Goal: Task Accomplishment & Management: Use online tool/utility

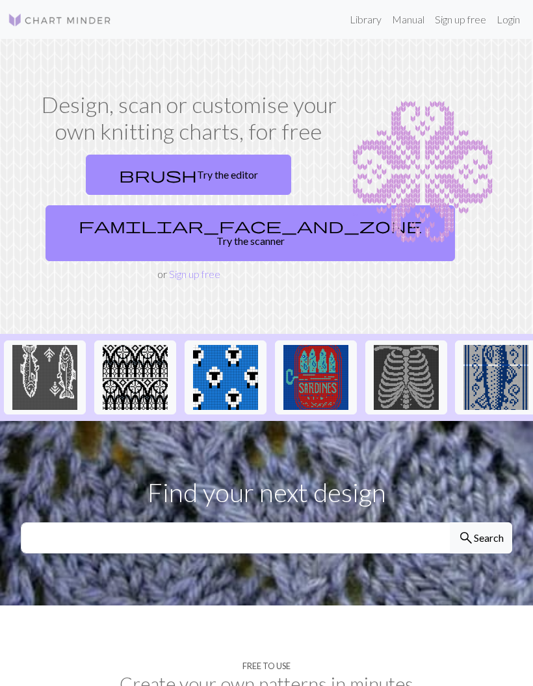
click at [146, 169] on link "brush Try the editor" at bounding box center [188, 175] width 205 height 40
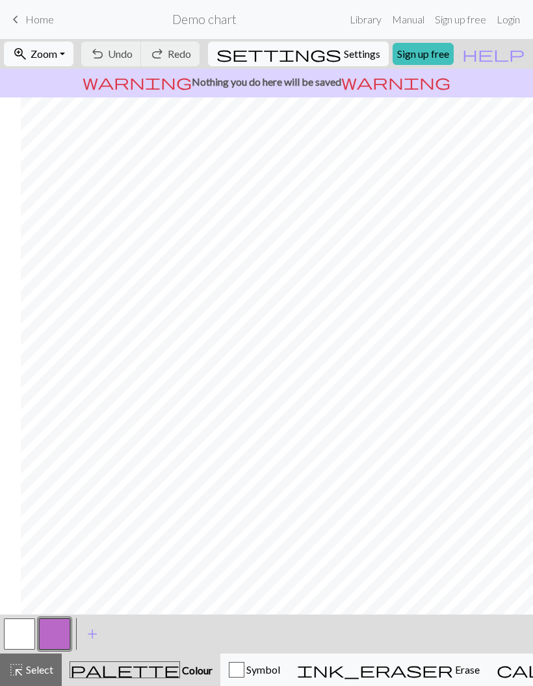
scroll to position [0, 5]
click at [19, 632] on button "button" at bounding box center [19, 633] width 31 height 31
click at [18, 626] on button "button" at bounding box center [19, 633] width 31 height 31
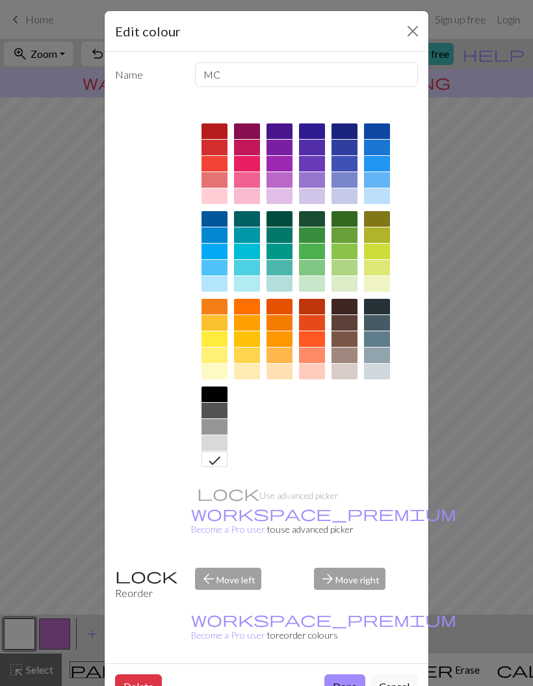
scroll to position [8, 0]
click at [224, 374] on div at bounding box center [214, 372] width 26 height 16
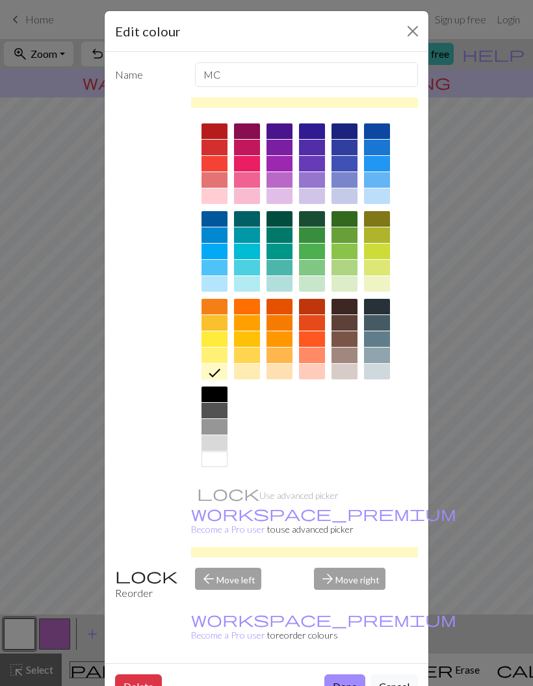
click at [342, 674] on button "Done" at bounding box center [344, 686] width 41 height 25
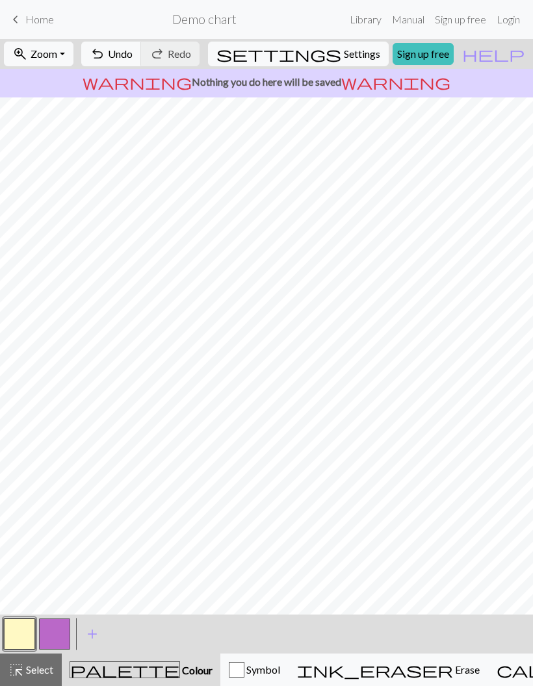
click at [55, 631] on button "button" at bounding box center [54, 633] width 31 height 31
click at [58, 640] on button "button" at bounding box center [54, 633] width 31 height 31
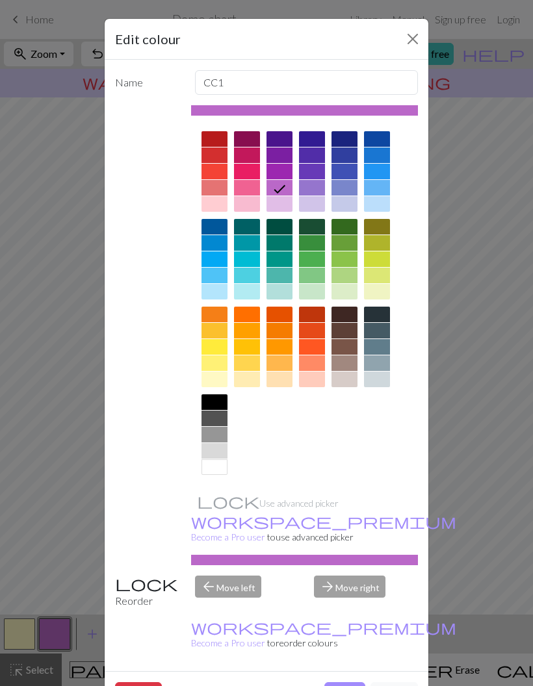
click at [348, 318] on div at bounding box center [344, 315] width 26 height 16
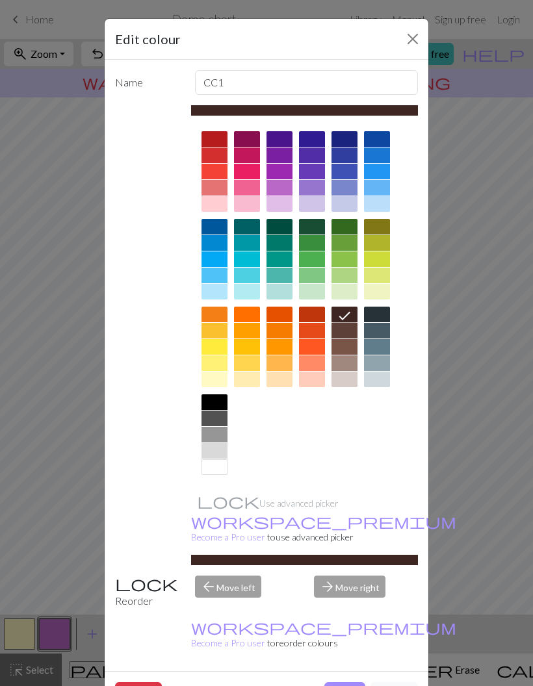
click at [347, 335] on div at bounding box center [344, 331] width 26 height 16
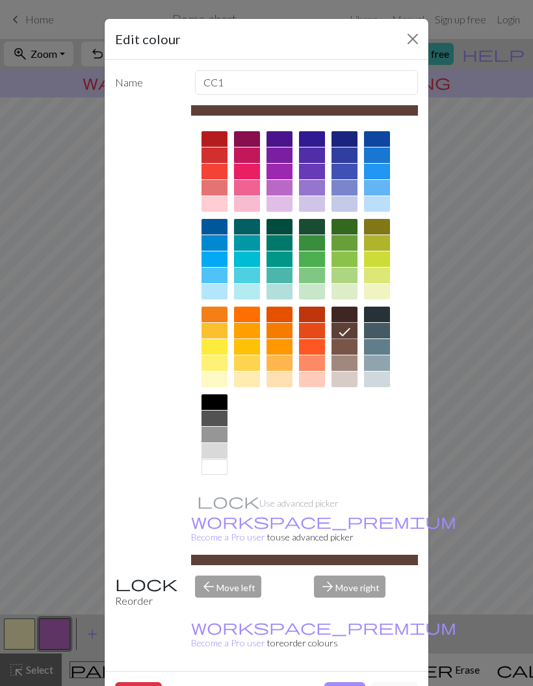
click at [351, 682] on button "Done" at bounding box center [344, 694] width 41 height 25
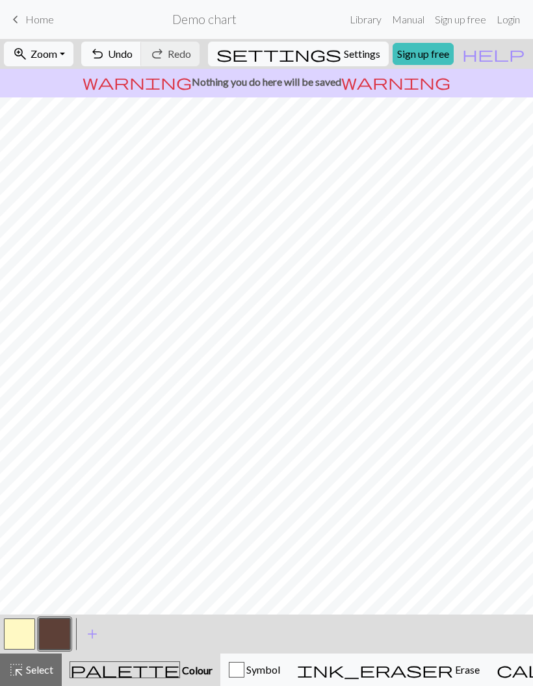
click at [31, 629] on button "button" at bounding box center [19, 633] width 31 height 31
click at [97, 638] on span "add" at bounding box center [92, 634] width 16 height 18
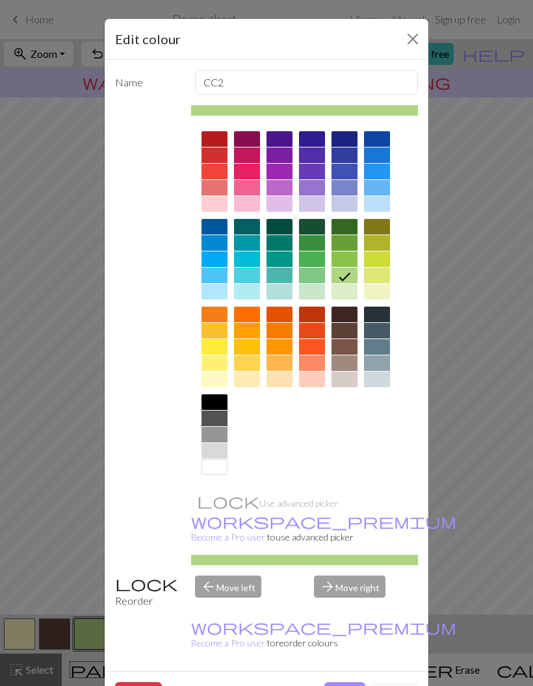
click at [309, 140] on div at bounding box center [312, 139] width 26 height 16
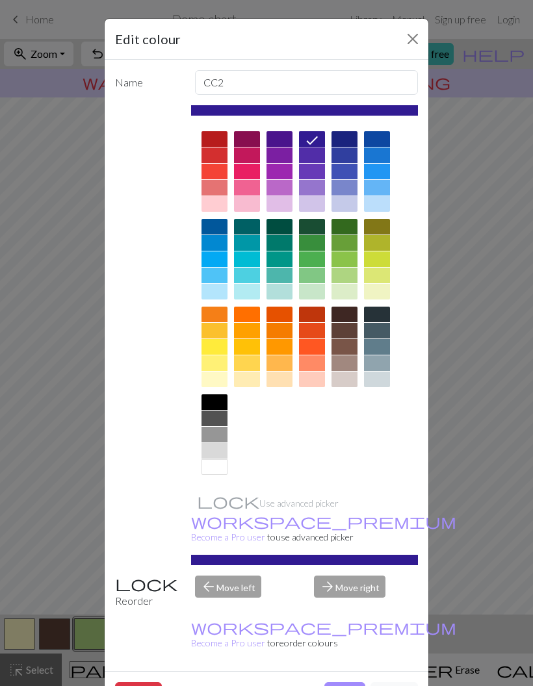
click at [284, 144] on div at bounding box center [279, 139] width 26 height 16
click at [348, 682] on button "Done" at bounding box center [344, 694] width 41 height 25
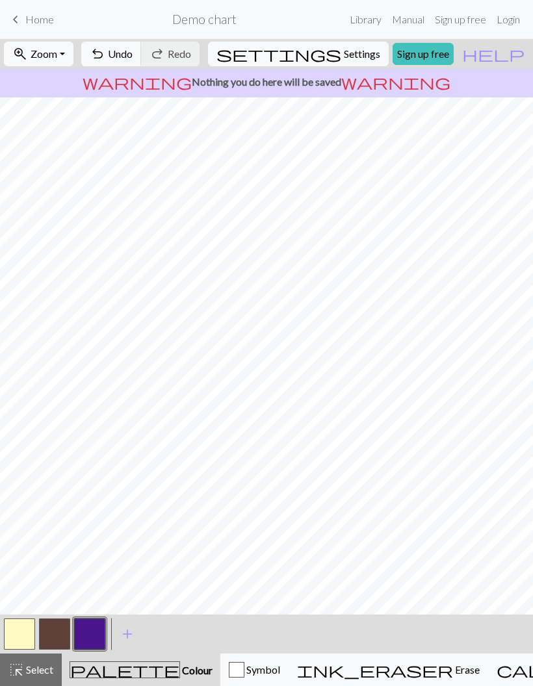
click at [94, 630] on button "button" at bounding box center [89, 633] width 31 height 31
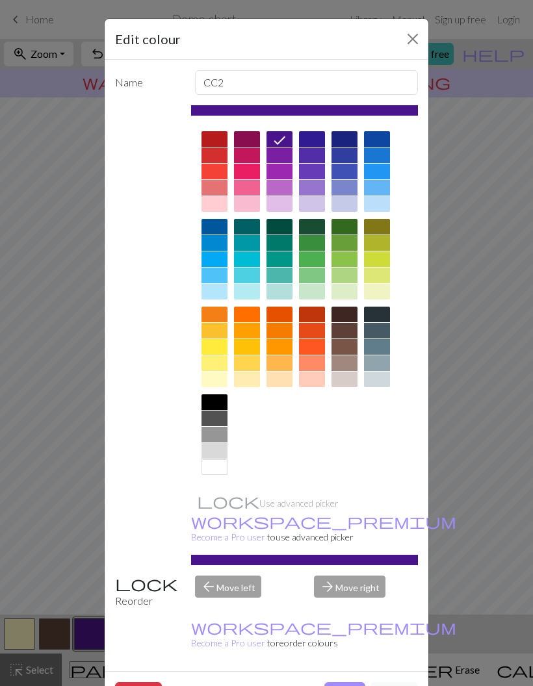
click at [378, 316] on div at bounding box center [377, 315] width 26 height 16
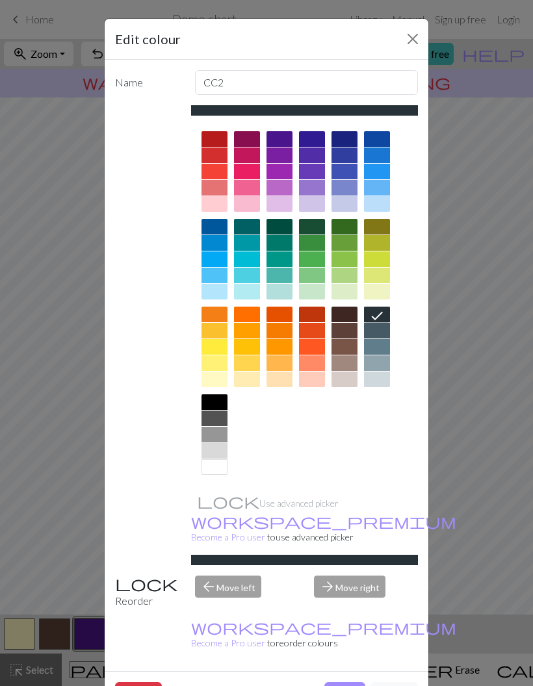
click at [340, 682] on button "Done" at bounding box center [344, 694] width 41 height 25
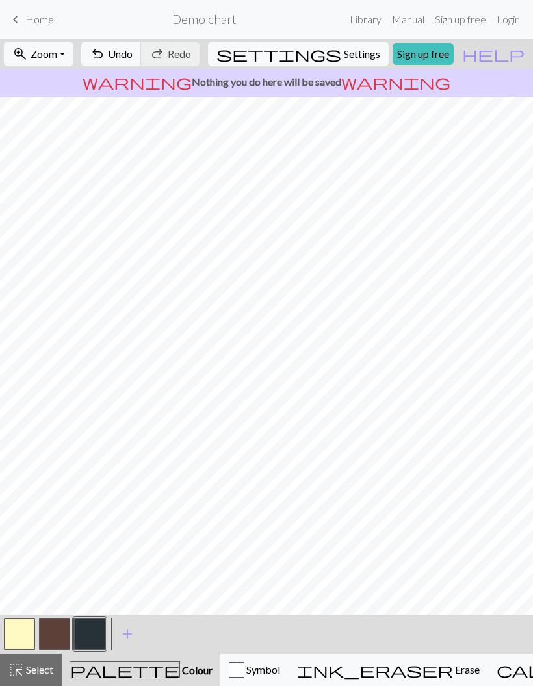
click at [53, 629] on button "button" at bounding box center [54, 633] width 31 height 31
click at [21, 629] on button "button" at bounding box center [19, 633] width 31 height 31
click at [56, 620] on button "button" at bounding box center [54, 633] width 31 height 31
click at [142, 63] on button "undo Undo Undo" at bounding box center [111, 54] width 60 height 25
click at [94, 634] on button "button" at bounding box center [89, 633] width 31 height 31
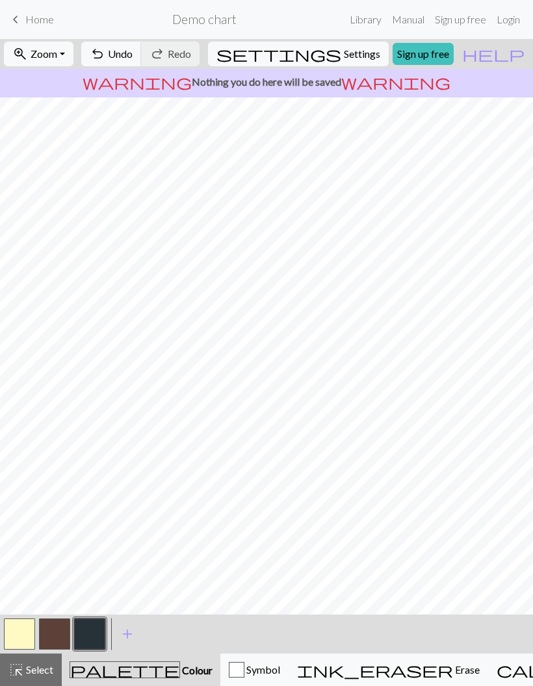
click at [63, 627] on button "button" at bounding box center [54, 633] width 31 height 31
click at [14, 636] on button "button" at bounding box center [19, 633] width 31 height 31
click at [62, 633] on button "button" at bounding box center [54, 633] width 31 height 31
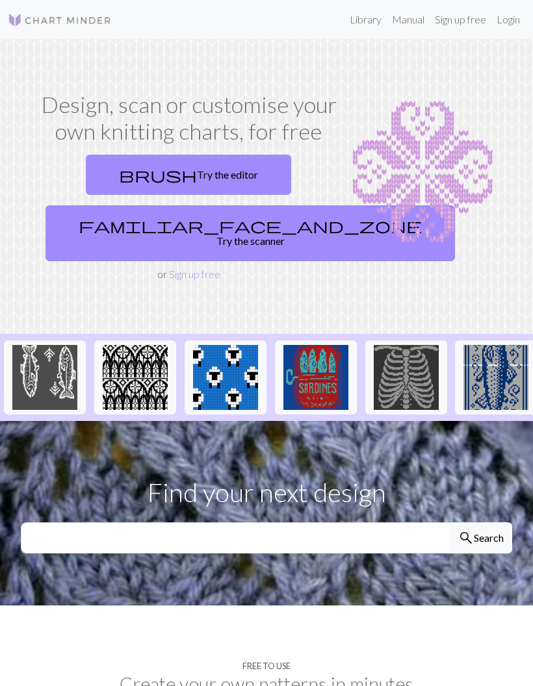
click at [238, 175] on link "brush Try the editor" at bounding box center [188, 175] width 205 height 40
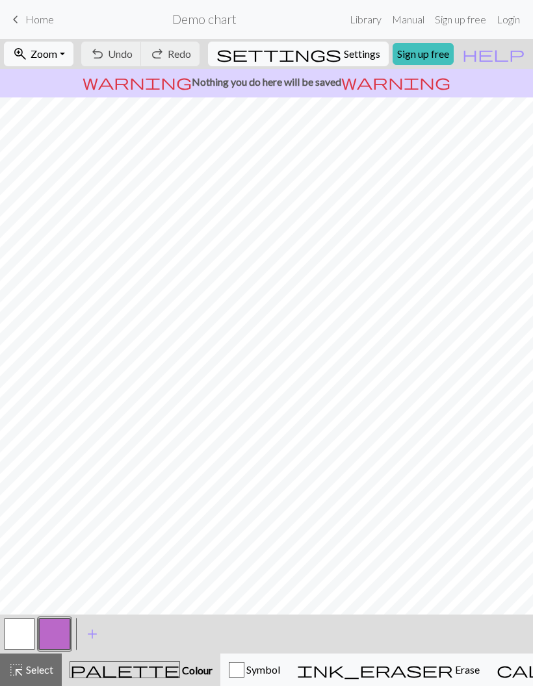
click at [26, 631] on button "button" at bounding box center [19, 633] width 31 height 31
click at [15, 633] on button "button" at bounding box center [19, 633] width 31 height 31
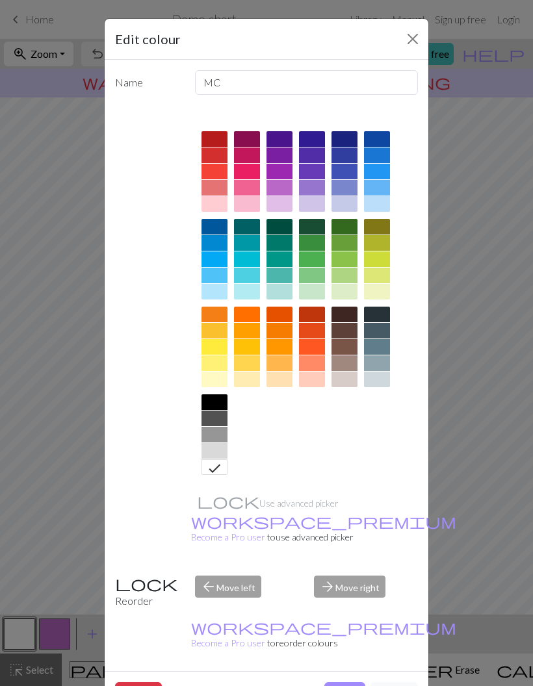
click at [225, 384] on div at bounding box center [214, 379] width 26 height 16
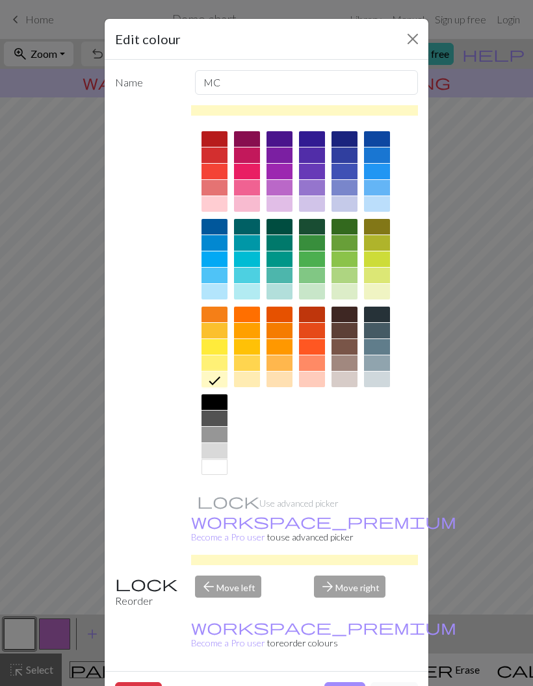
click at [351, 682] on button "Done" at bounding box center [344, 694] width 41 height 25
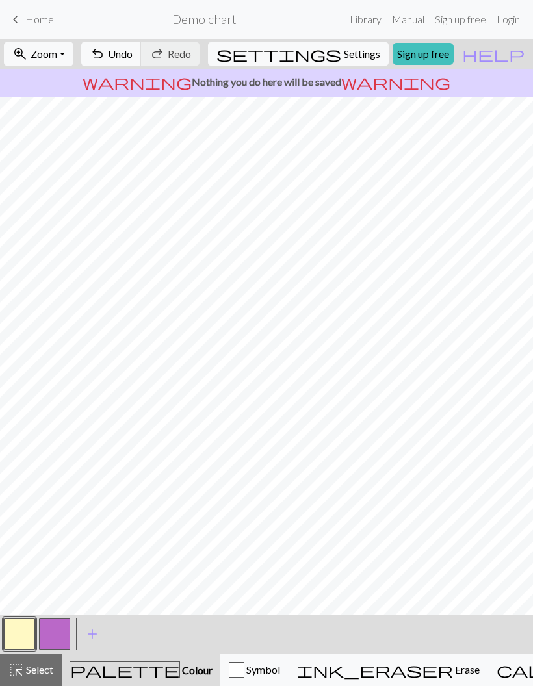
click at [58, 622] on button "button" at bounding box center [54, 633] width 31 height 31
click at [58, 633] on button "button" at bounding box center [54, 633] width 31 height 31
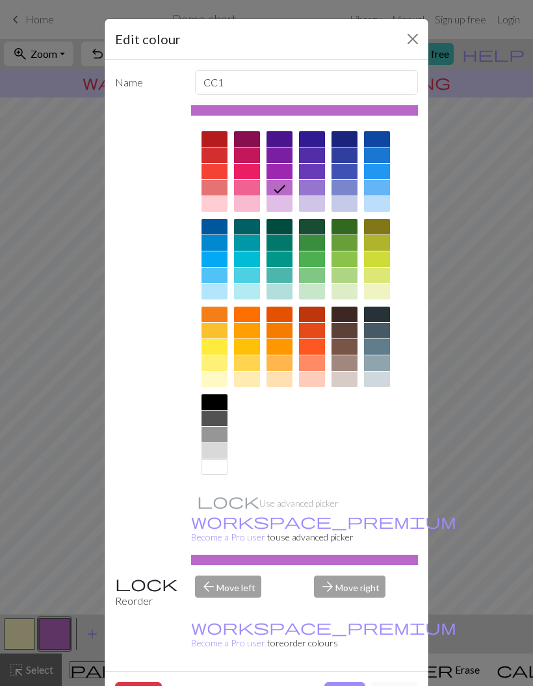
click at [349, 318] on div at bounding box center [344, 315] width 26 height 16
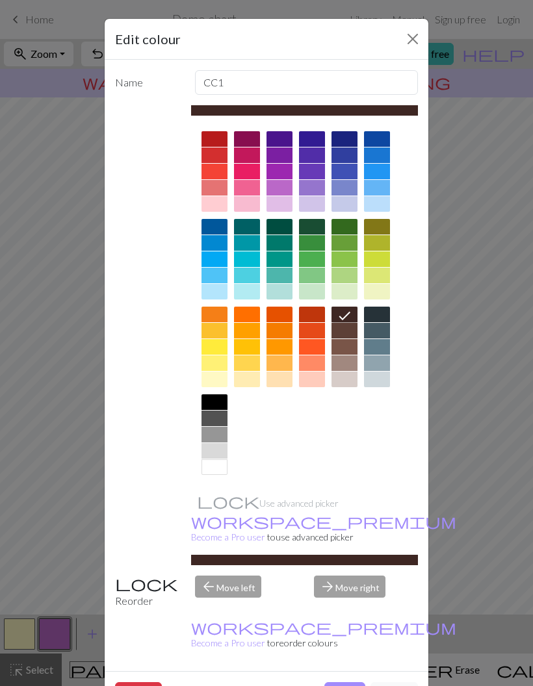
click at [346, 332] on div at bounding box center [344, 331] width 26 height 16
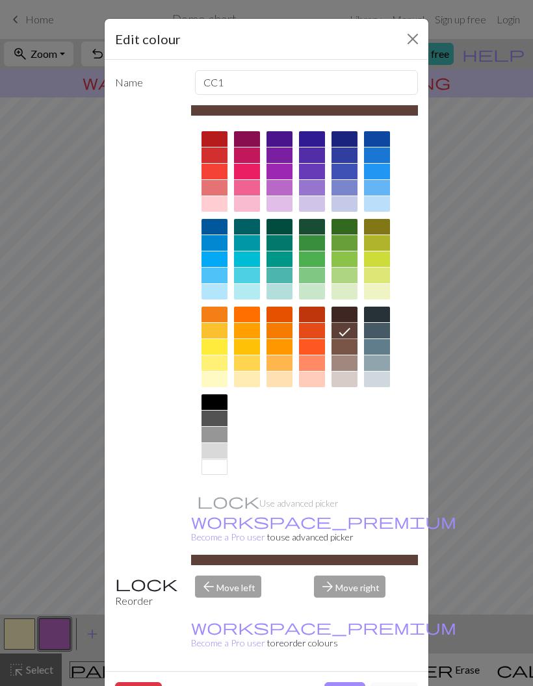
click at [353, 682] on button "Done" at bounding box center [344, 694] width 41 height 25
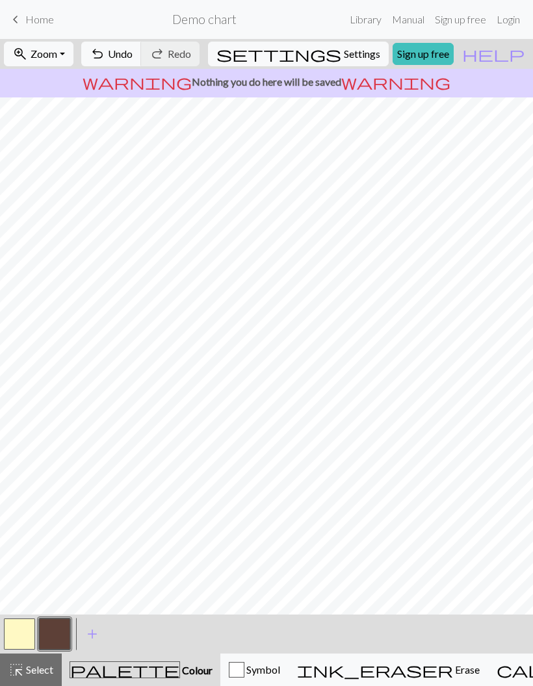
click at [95, 630] on span "add" at bounding box center [92, 634] width 16 height 18
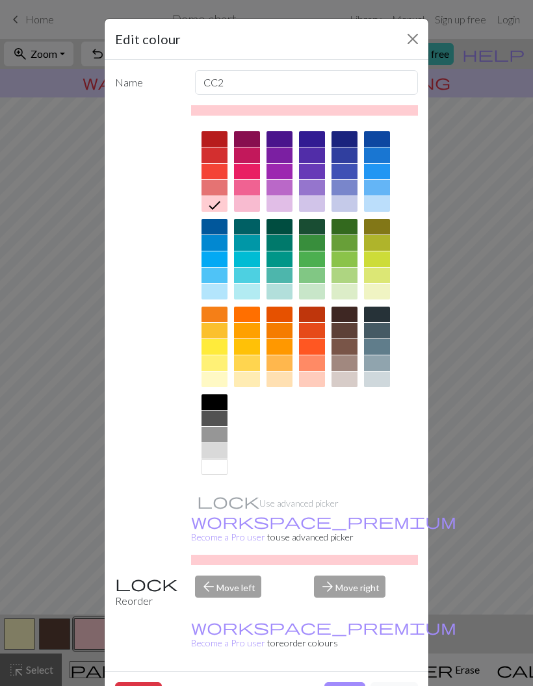
click at [379, 317] on div at bounding box center [377, 315] width 26 height 16
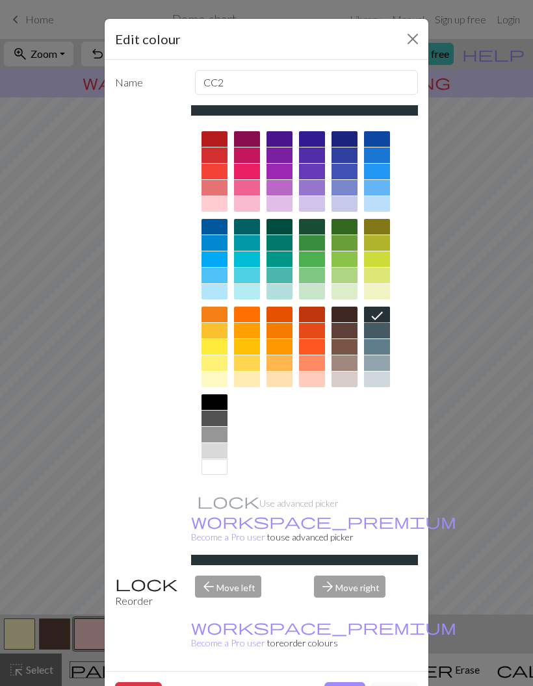
click at [346, 682] on button "Done" at bounding box center [344, 694] width 41 height 25
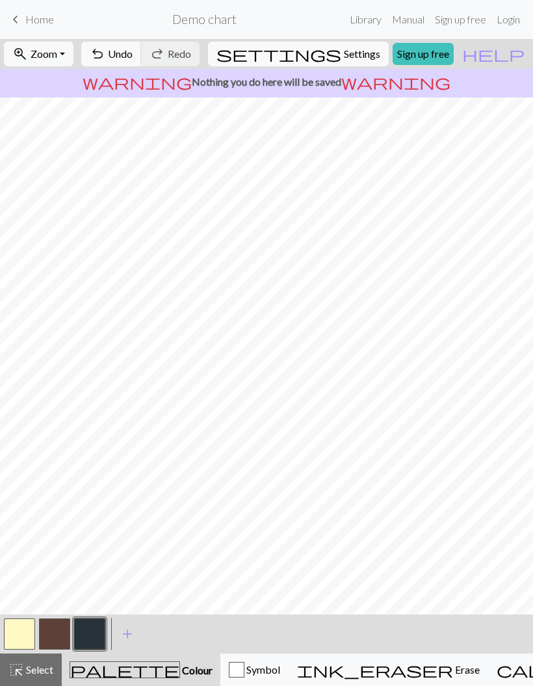
click at [29, 630] on button "button" at bounding box center [19, 633] width 31 height 31
click at [102, 632] on button "button" at bounding box center [89, 633] width 31 height 31
click at [53, 629] on button "button" at bounding box center [54, 633] width 31 height 31
click at [95, 629] on button "button" at bounding box center [89, 633] width 31 height 31
click at [55, 634] on button "button" at bounding box center [54, 633] width 31 height 31
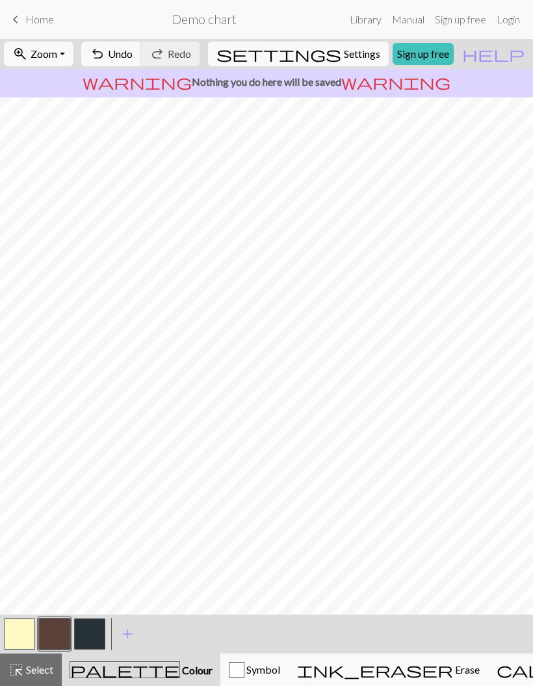
click at [13, 635] on button "button" at bounding box center [19, 633] width 31 height 31
click at [62, 638] on button "button" at bounding box center [54, 633] width 31 height 31
click at [24, 628] on button "button" at bounding box center [19, 633] width 31 height 31
click at [100, 631] on button "button" at bounding box center [89, 633] width 31 height 31
click at [56, 628] on button "button" at bounding box center [54, 633] width 31 height 31
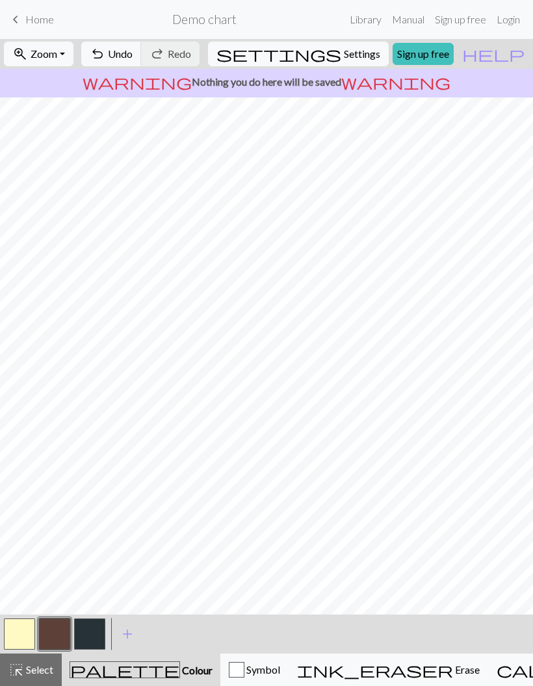
click at [86, 635] on button "button" at bounding box center [89, 633] width 31 height 31
click at [61, 625] on button "button" at bounding box center [54, 633] width 31 height 31
click at [26, 640] on button "button" at bounding box center [19, 633] width 31 height 31
click at [87, 635] on button "button" at bounding box center [89, 633] width 31 height 31
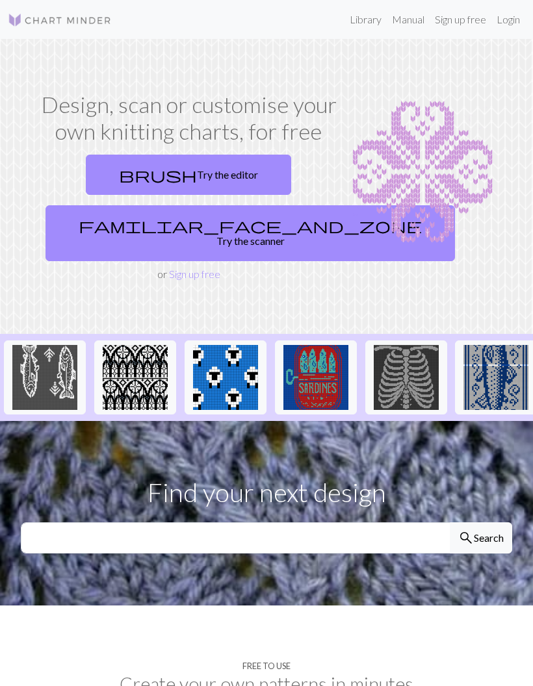
click at [220, 178] on link "brush Try the editor" at bounding box center [188, 175] width 205 height 40
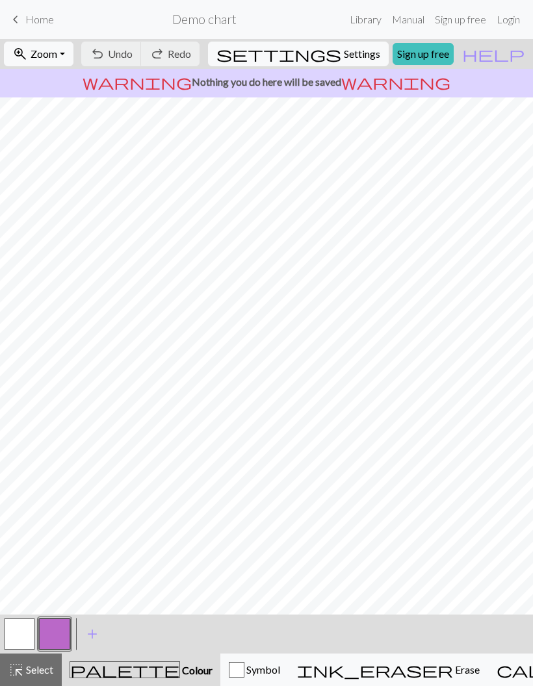
click at [25, 641] on button "button" at bounding box center [19, 633] width 31 height 31
click at [18, 640] on button "button" at bounding box center [19, 633] width 31 height 31
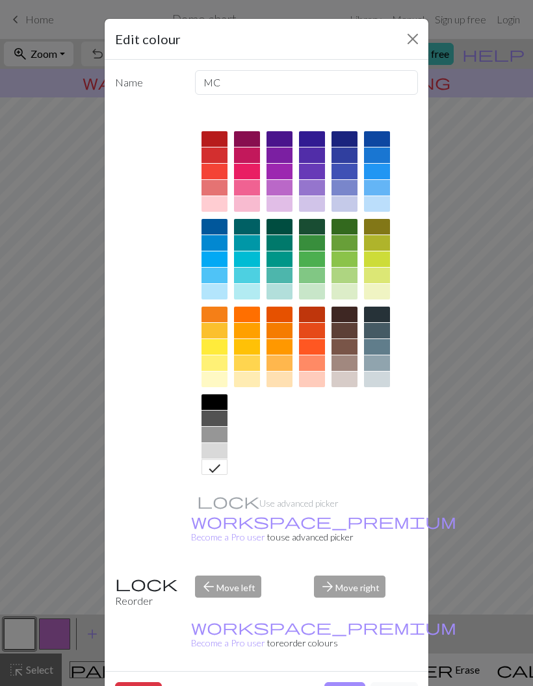
click at [214, 386] on div at bounding box center [214, 379] width 26 height 16
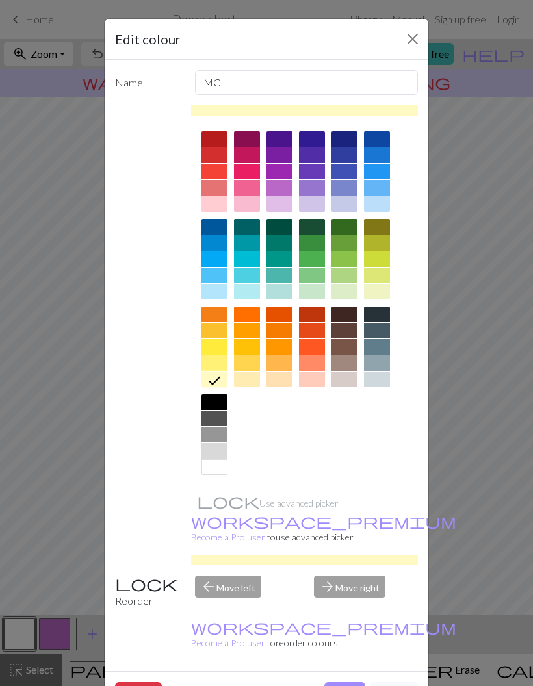
click at [347, 682] on button "Done" at bounding box center [344, 694] width 41 height 25
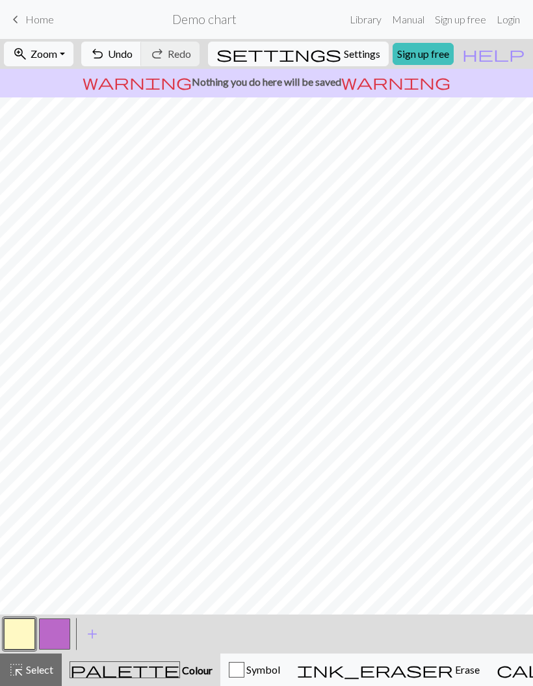
click at [54, 638] on button "button" at bounding box center [54, 633] width 31 height 31
click at [57, 640] on button "button" at bounding box center [54, 633] width 31 height 31
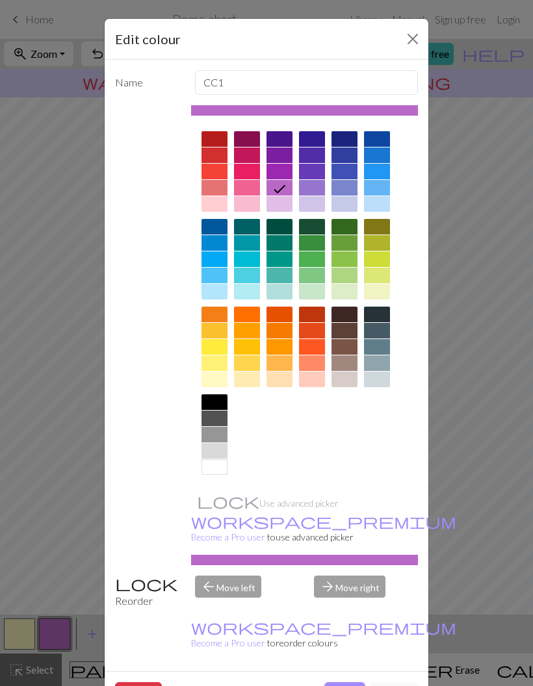
click at [345, 330] on div at bounding box center [344, 331] width 26 height 16
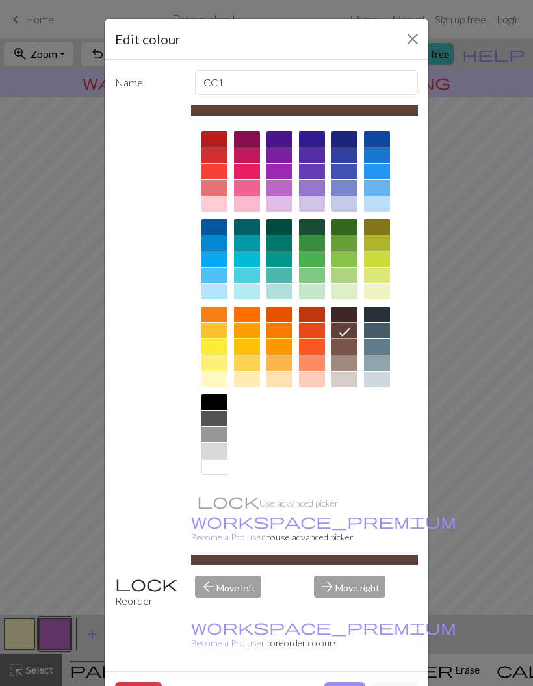
click at [351, 682] on button "Done" at bounding box center [344, 694] width 41 height 25
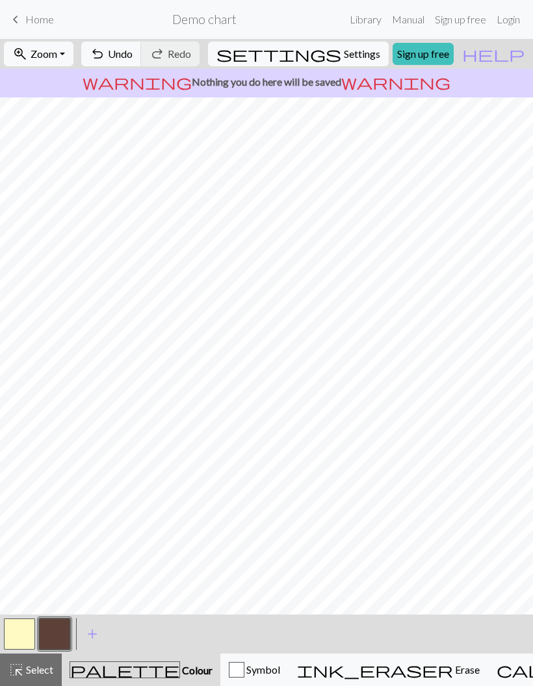
click at [94, 636] on span "add" at bounding box center [92, 634] width 16 height 18
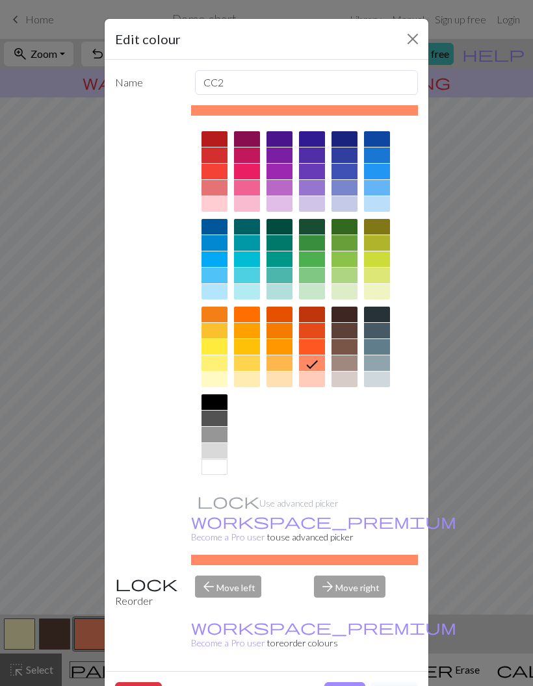
click at [381, 318] on div at bounding box center [377, 315] width 26 height 16
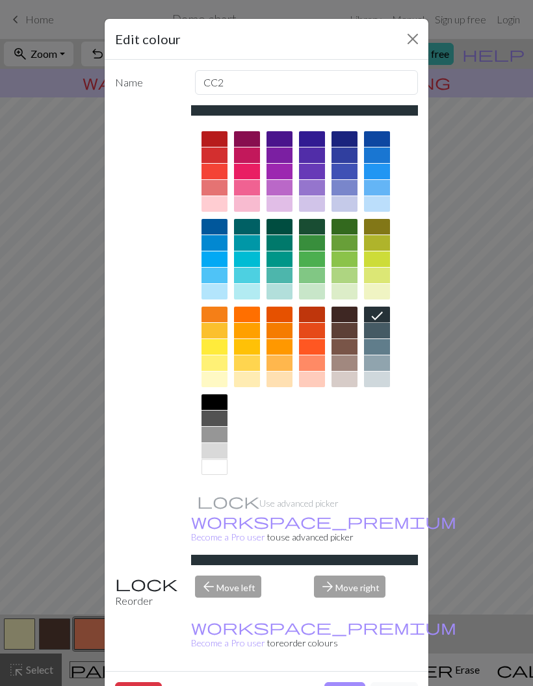
click at [347, 682] on button "Done" at bounding box center [344, 694] width 41 height 25
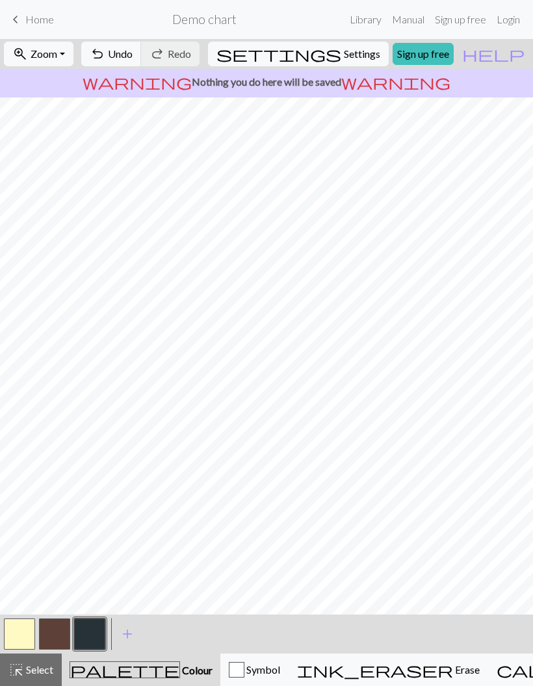
click at [26, 636] on button "button" at bounding box center [19, 633] width 31 height 31
click at [99, 637] on button "button" at bounding box center [89, 633] width 31 height 31
click at [51, 636] on button "button" at bounding box center [54, 633] width 31 height 31
click at [27, 631] on button "button" at bounding box center [19, 633] width 31 height 31
click at [66, 636] on button "button" at bounding box center [54, 633] width 31 height 31
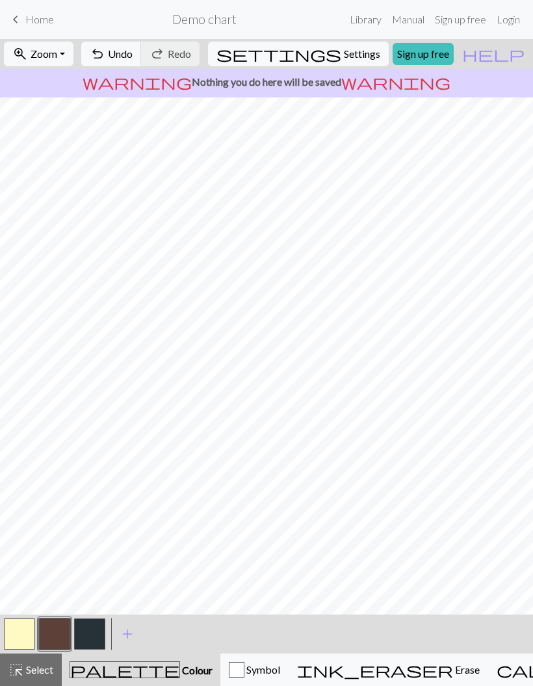
click at [27, 635] on button "button" at bounding box center [19, 633] width 31 height 31
click at [103, 640] on button "button" at bounding box center [89, 633] width 31 height 31
click at [25, 636] on button "button" at bounding box center [19, 633] width 31 height 31
click at [63, 632] on button "button" at bounding box center [54, 633] width 31 height 31
click at [27, 630] on button "button" at bounding box center [19, 633] width 31 height 31
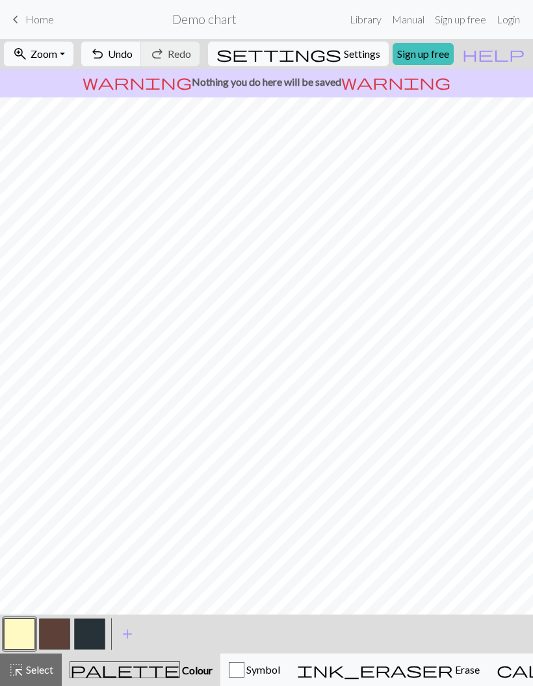
click at [99, 635] on button "button" at bounding box center [89, 633] width 31 height 31
click at [31, 631] on button "button" at bounding box center [19, 633] width 31 height 31
click at [66, 633] on button "button" at bounding box center [54, 633] width 31 height 31
click at [94, 636] on button "button" at bounding box center [89, 633] width 31 height 31
click at [27, 634] on button "button" at bounding box center [19, 633] width 31 height 31
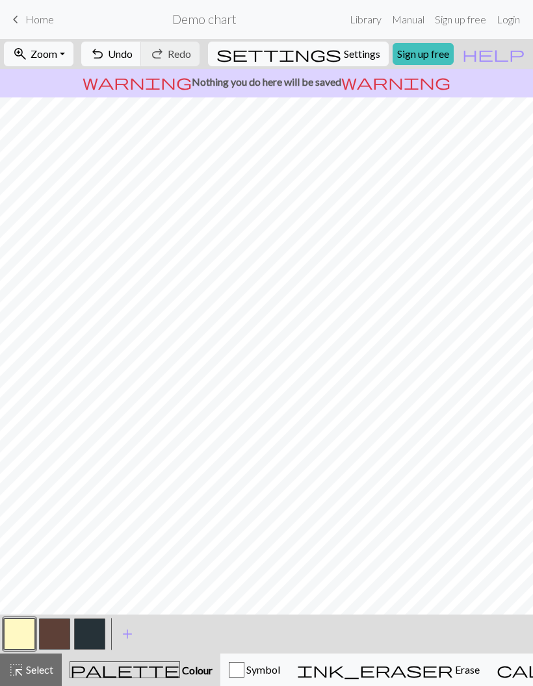
scroll to position [6, 168]
click at [66, 629] on button "button" at bounding box center [54, 633] width 31 height 31
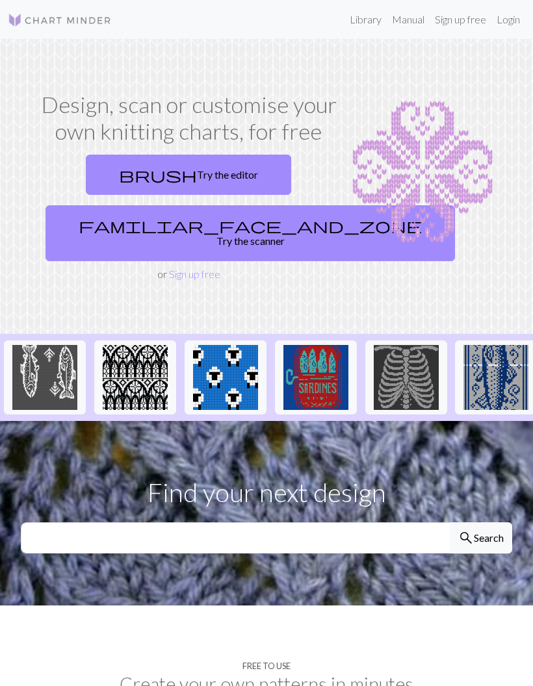
click at [240, 173] on link "brush Try the editor" at bounding box center [188, 175] width 205 height 40
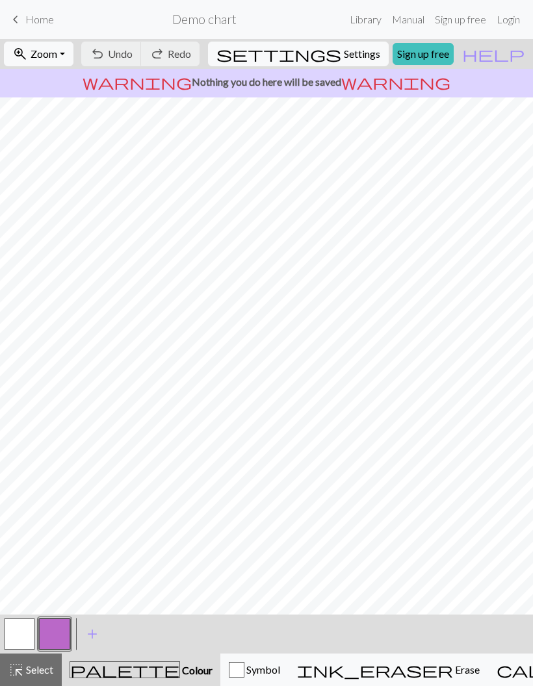
click at [21, 627] on button "button" at bounding box center [19, 633] width 31 height 31
click at [26, 630] on button "button" at bounding box center [19, 633] width 31 height 31
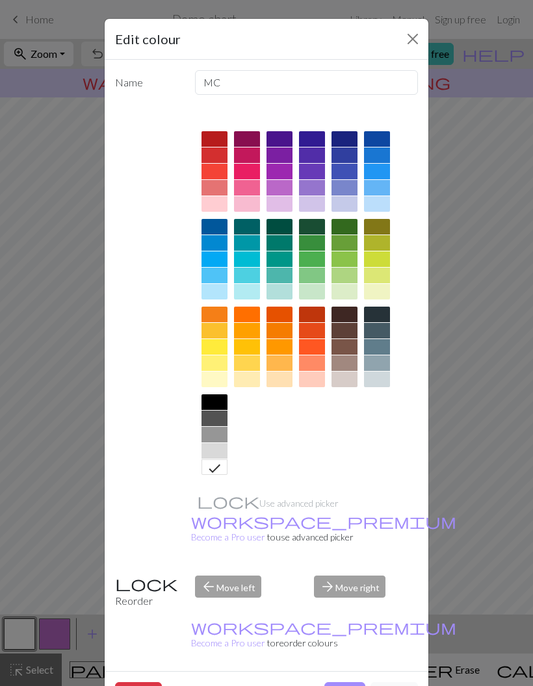
click at [218, 384] on div at bounding box center [214, 379] width 26 height 16
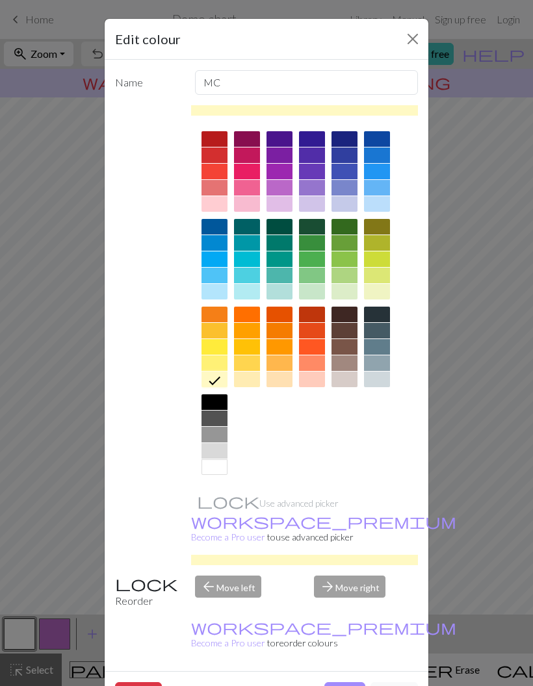
click at [342, 682] on button "Done" at bounding box center [344, 694] width 41 height 25
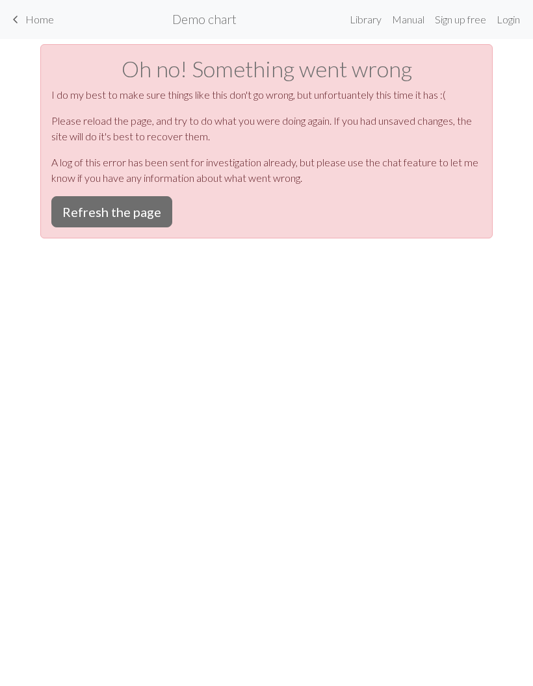
click at [64, 211] on button "Refresh the page" at bounding box center [111, 211] width 121 height 31
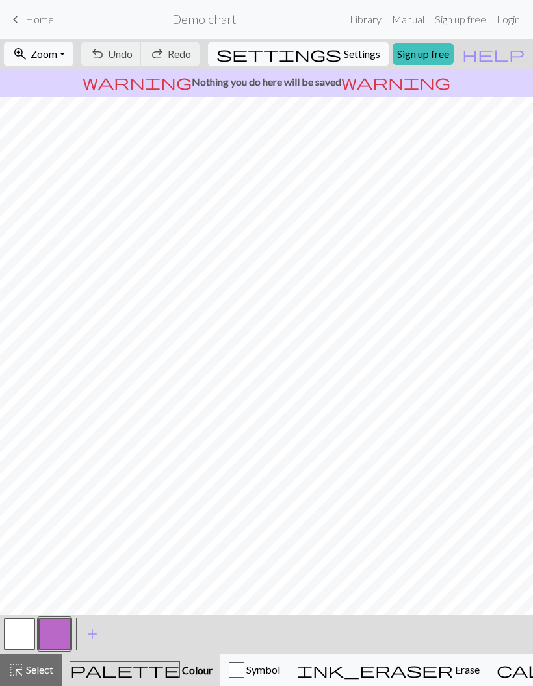
click at [29, 637] on button "button" at bounding box center [19, 633] width 31 height 31
click at [25, 641] on button "button" at bounding box center [19, 633] width 31 height 31
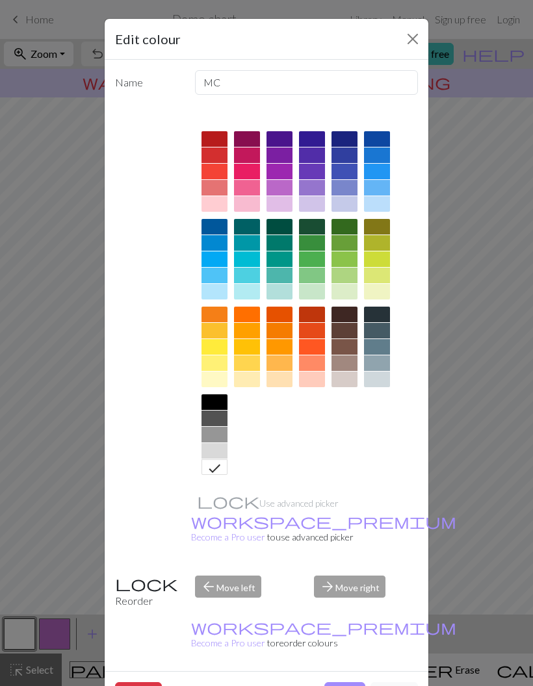
click at [223, 383] on div at bounding box center [214, 379] width 26 height 16
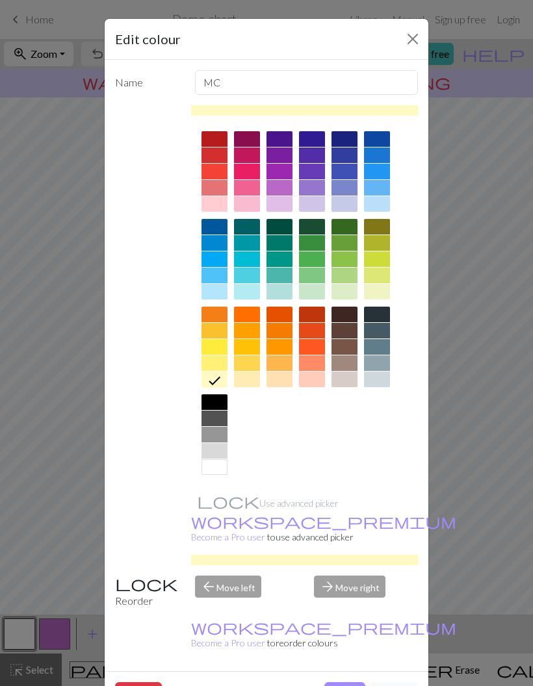
click at [341, 682] on button "Done" at bounding box center [344, 694] width 41 height 25
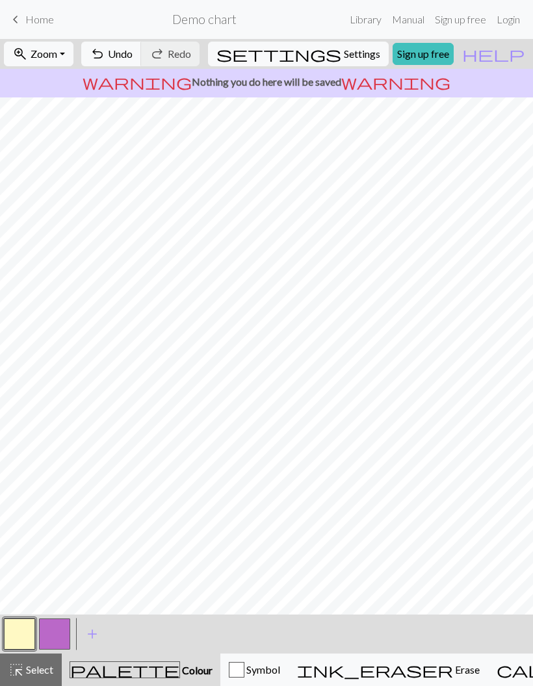
click at [65, 633] on button "button" at bounding box center [54, 633] width 31 height 31
click at [64, 634] on button "button" at bounding box center [54, 633] width 31 height 31
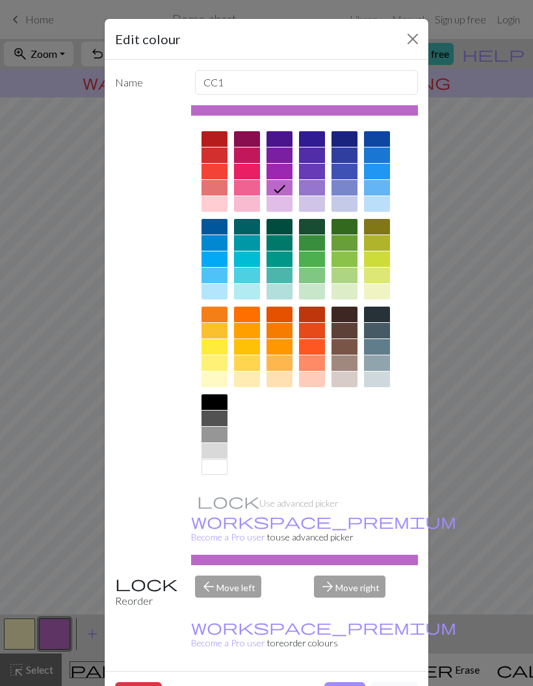
click at [347, 331] on div at bounding box center [344, 331] width 26 height 16
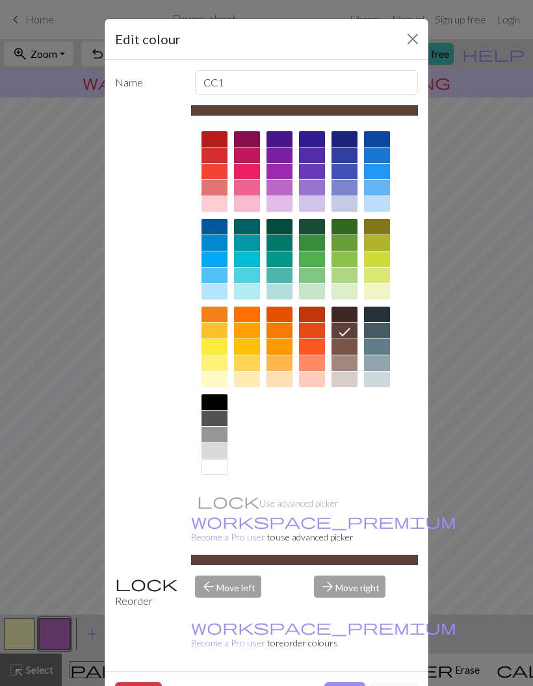
click at [351, 682] on button "Done" at bounding box center [344, 694] width 41 height 25
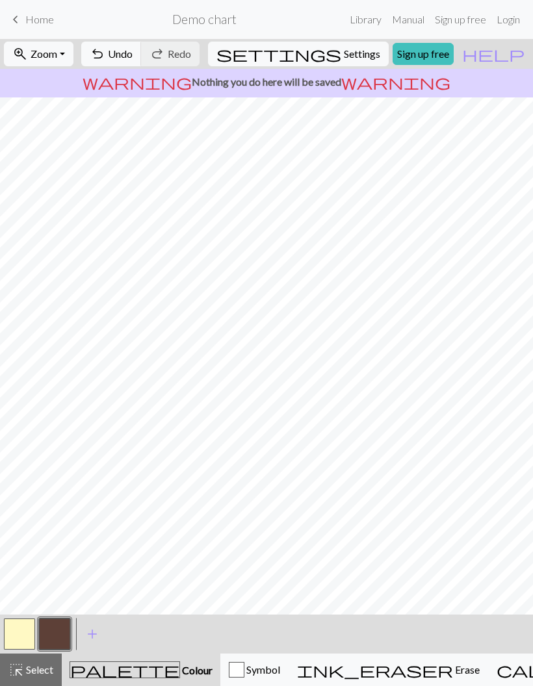
click at [28, 637] on button "button" at bounding box center [19, 633] width 31 height 31
click at [60, 635] on button "button" at bounding box center [54, 633] width 31 height 31
click at [97, 635] on span "add" at bounding box center [92, 634] width 16 height 18
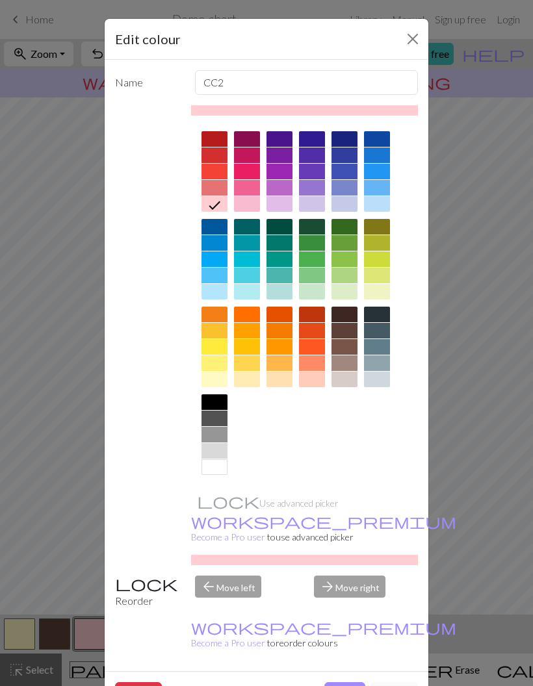
click at [372, 314] on div at bounding box center [377, 315] width 26 height 16
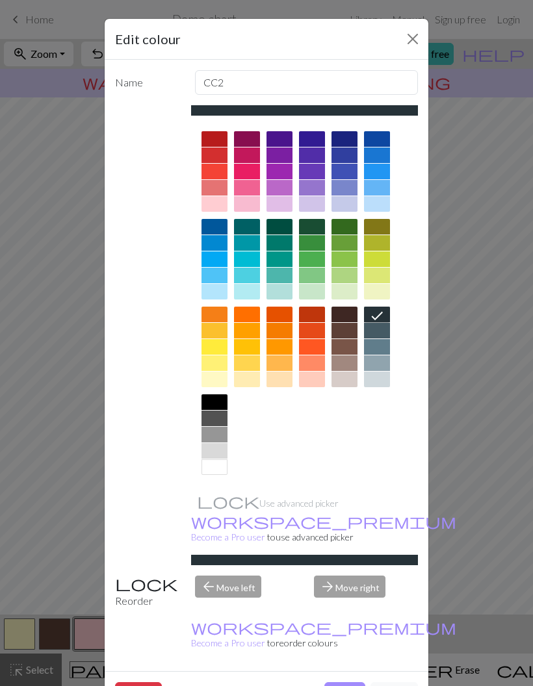
click at [344, 682] on button "Done" at bounding box center [344, 694] width 41 height 25
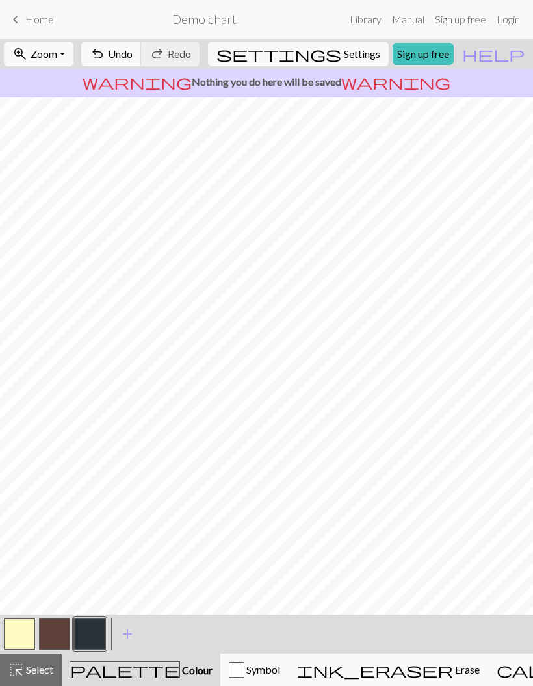
click at [57, 636] on button "button" at bounding box center [54, 633] width 31 height 31
click at [95, 635] on button "button" at bounding box center [89, 633] width 31 height 31
click at [61, 642] on button "button" at bounding box center [54, 633] width 31 height 31
click at [25, 635] on button "button" at bounding box center [19, 633] width 31 height 31
click at [93, 633] on button "button" at bounding box center [89, 633] width 31 height 31
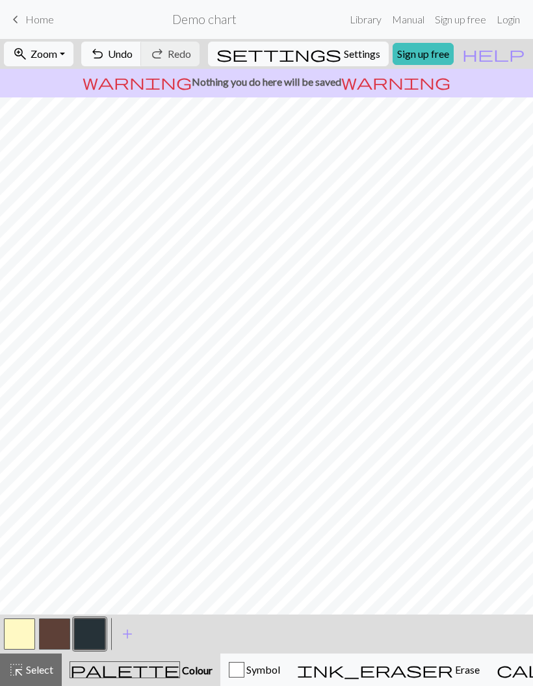
click at [23, 641] on button "button" at bounding box center [19, 633] width 31 height 31
click at [95, 626] on button "button" at bounding box center [89, 633] width 31 height 31
click at [23, 636] on button "button" at bounding box center [19, 633] width 31 height 31
click at [97, 633] on button "button" at bounding box center [89, 633] width 31 height 31
click at [19, 638] on button "button" at bounding box center [19, 633] width 31 height 31
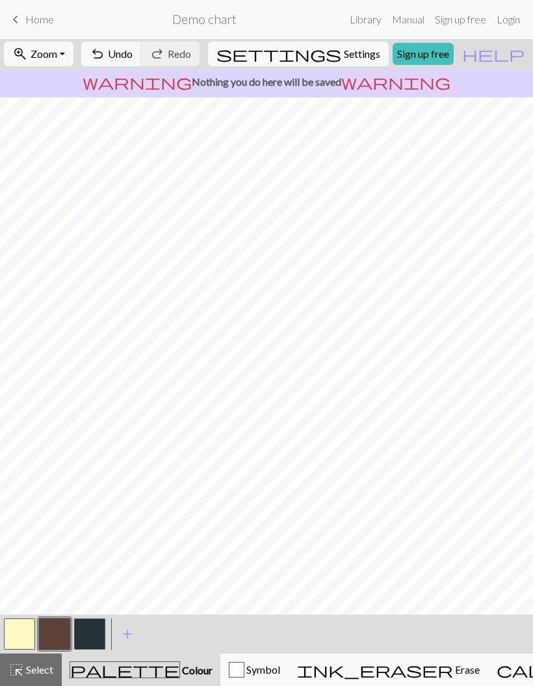
click at [350, 61] on span "Settings" at bounding box center [362, 54] width 36 height 16
select select "aran"
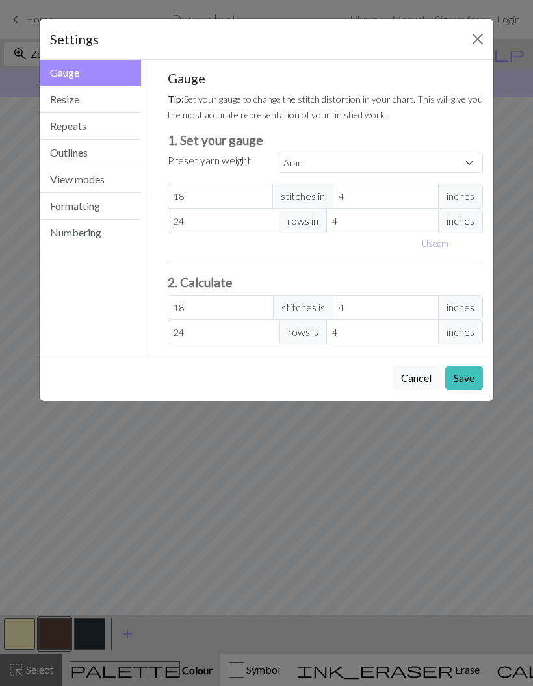
click at [510, 188] on div "Settings Gauge Gauge Resize Repeats Outlines View modes Formatting Numbering Ga…" at bounding box center [266, 343] width 533 height 686
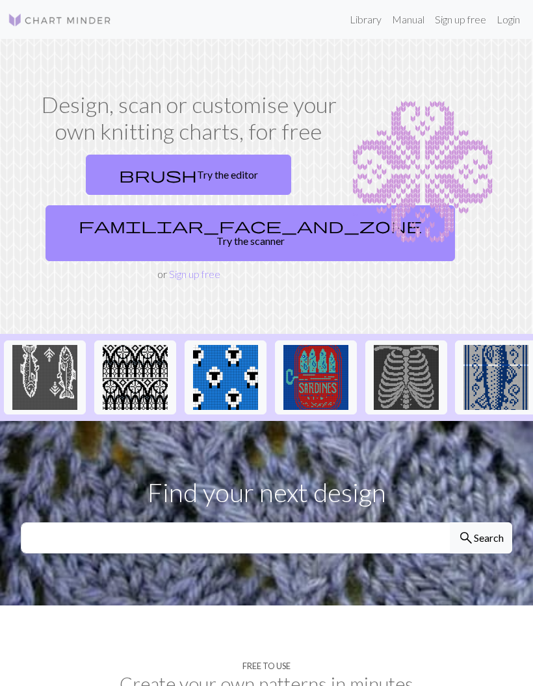
click at [233, 171] on link "brush Try the editor" at bounding box center [188, 175] width 205 height 40
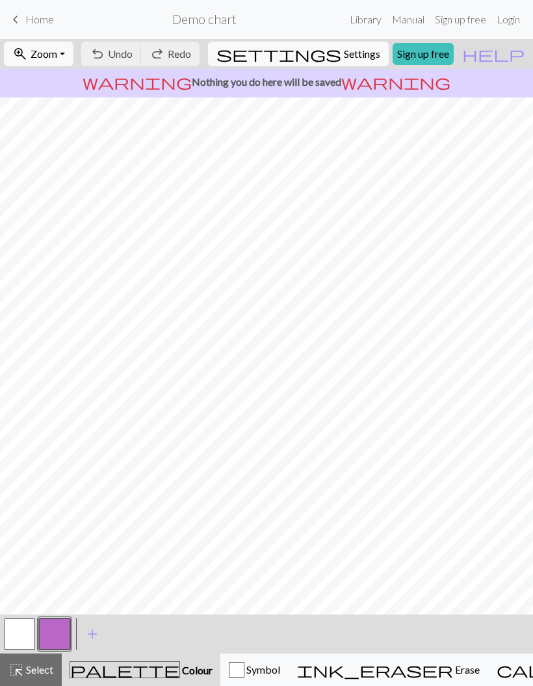
click at [351, 50] on span "Settings" at bounding box center [362, 54] width 36 height 16
select select "aran"
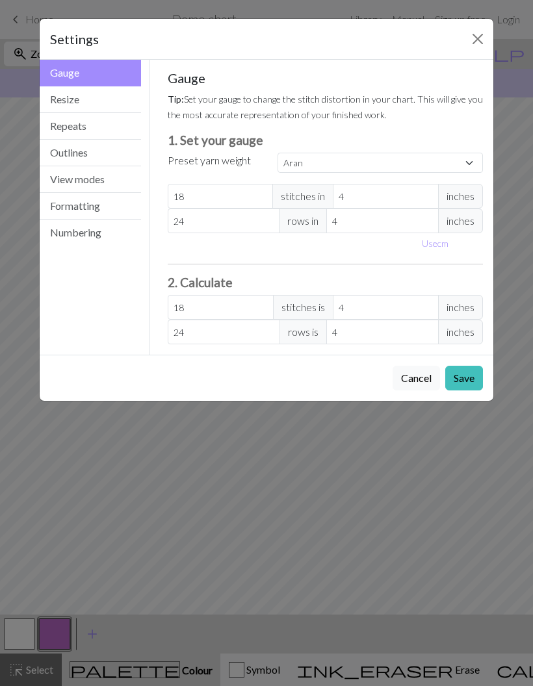
click at [116, 103] on button "Resize" at bounding box center [90, 99] width 101 height 27
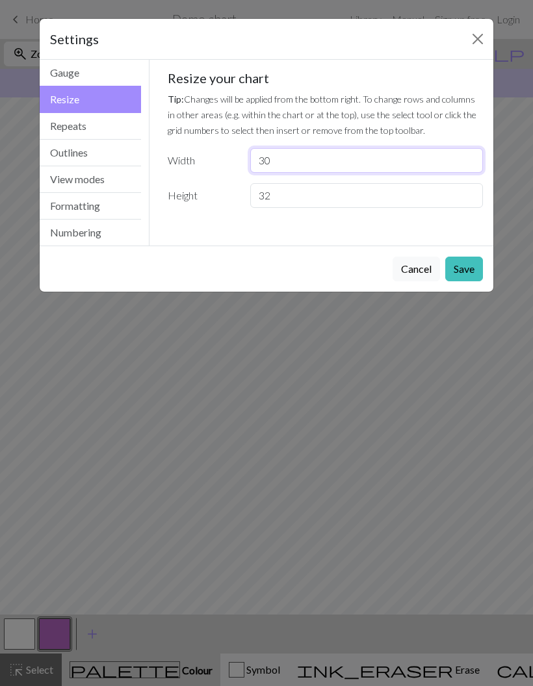
click at [291, 164] on input "30" at bounding box center [366, 160] width 233 height 25
type input "3"
type input "108"
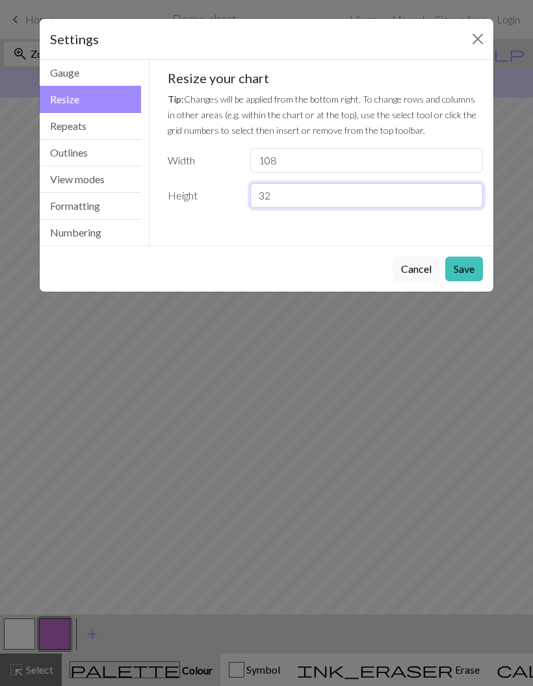
click at [294, 194] on input "32" at bounding box center [366, 195] width 233 height 25
type input "3"
type input "60"
click at [463, 267] on button "Save" at bounding box center [464, 269] width 38 height 25
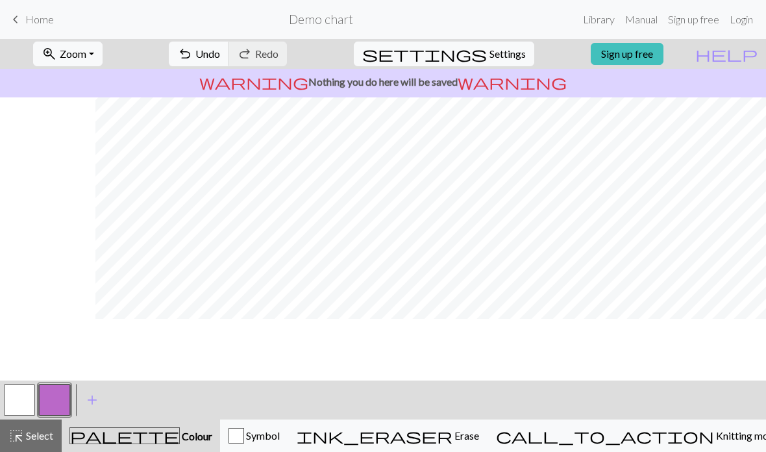
scroll to position [0, 402]
click at [103, 58] on button "zoom_in Zoom Zoom" at bounding box center [67, 54] width 69 height 25
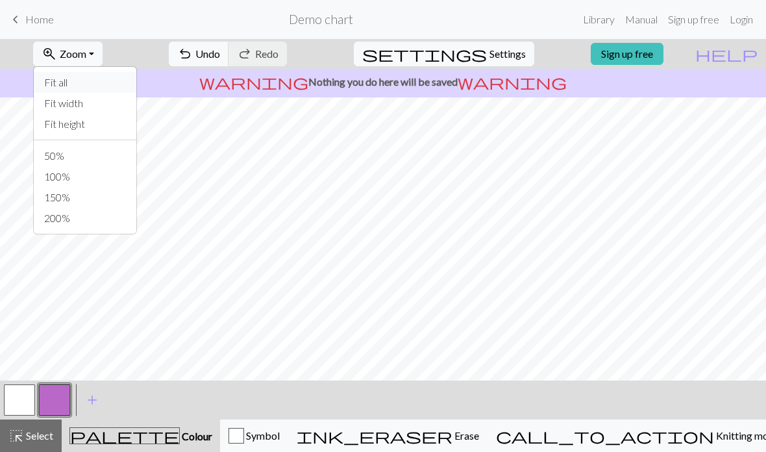
click at [106, 86] on button "Fit all" at bounding box center [85, 82] width 103 height 21
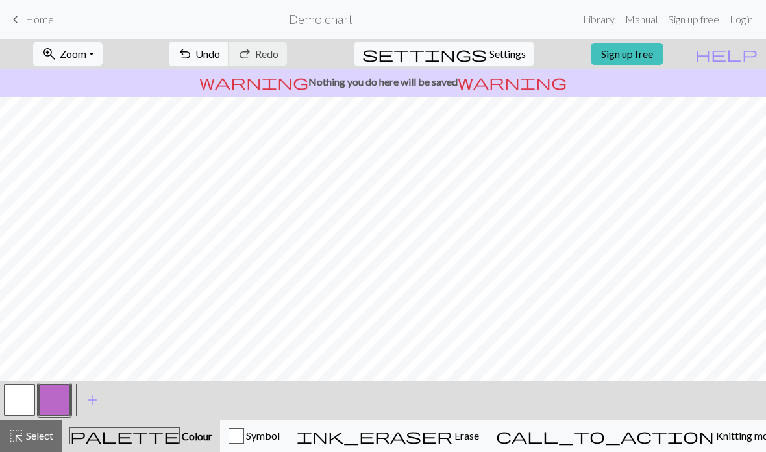
scroll to position [0, 219]
click at [103, 55] on button "zoom_in Zoom Zoom" at bounding box center [67, 54] width 69 height 25
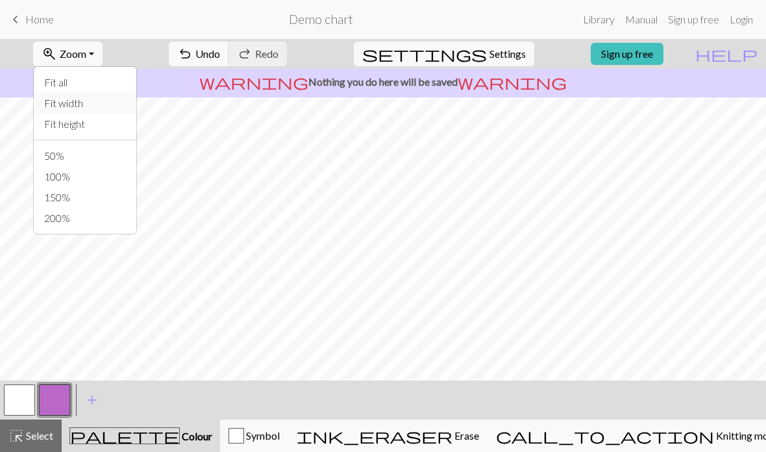
click at [108, 102] on button "Fit width" at bounding box center [85, 103] width 103 height 21
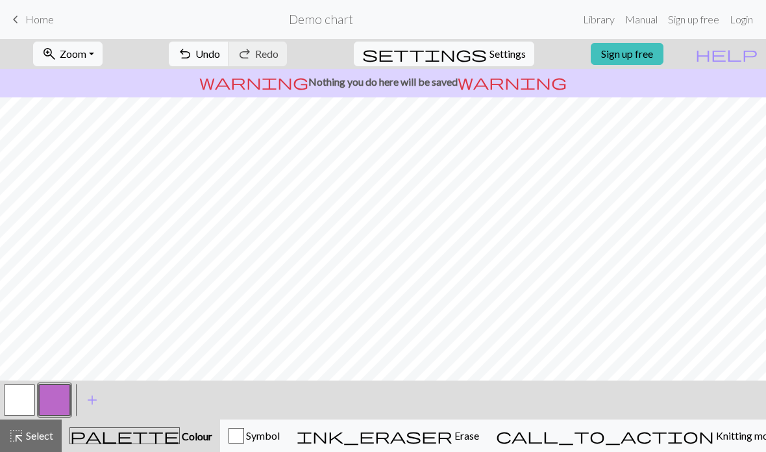
click at [496, 55] on span "Settings" at bounding box center [508, 54] width 36 height 16
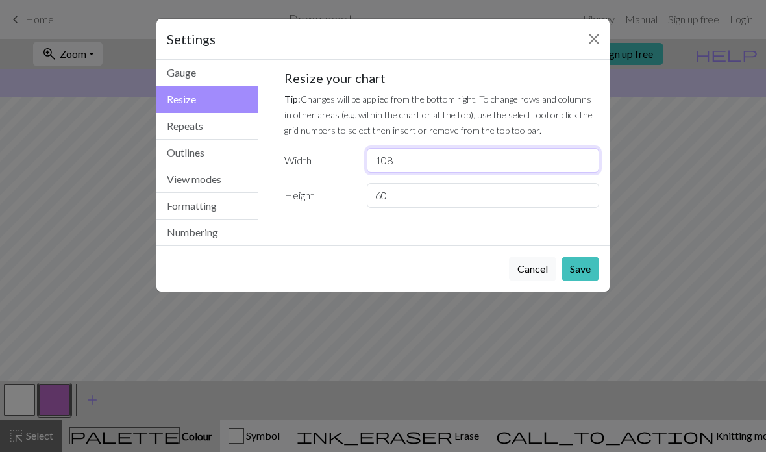
click at [409, 162] on input "108" at bounding box center [483, 160] width 233 height 25
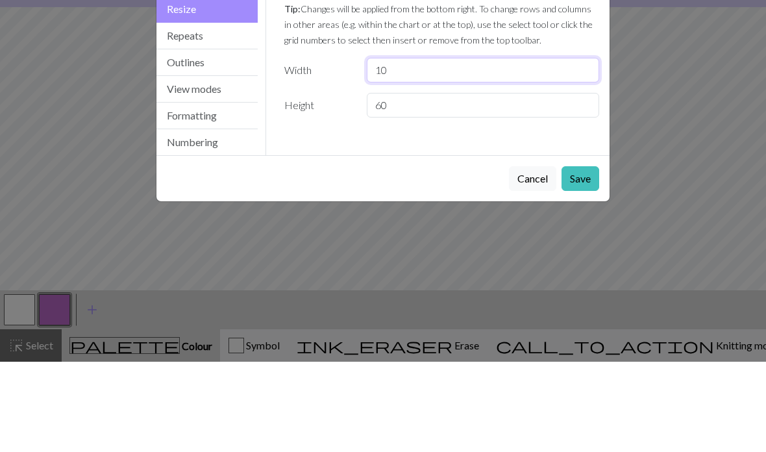
type input "1"
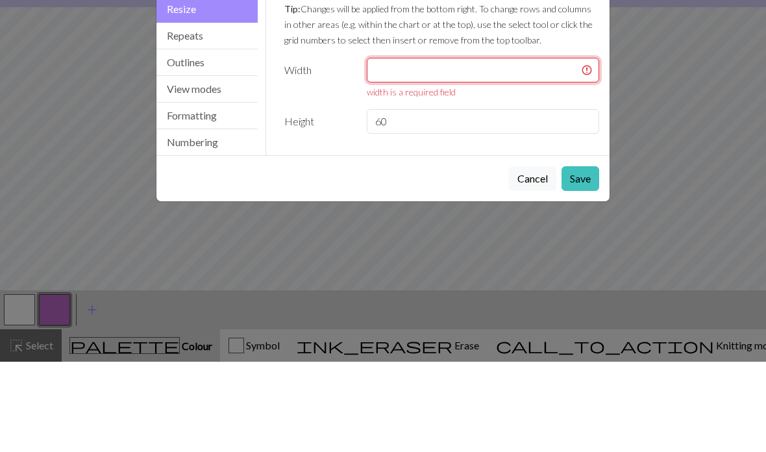
type input "1"
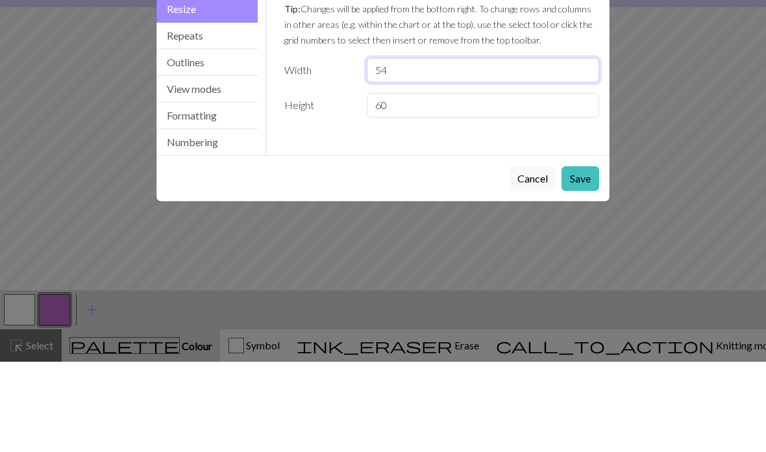
type input "54"
click at [468, 183] on input "60" at bounding box center [483, 195] width 233 height 25
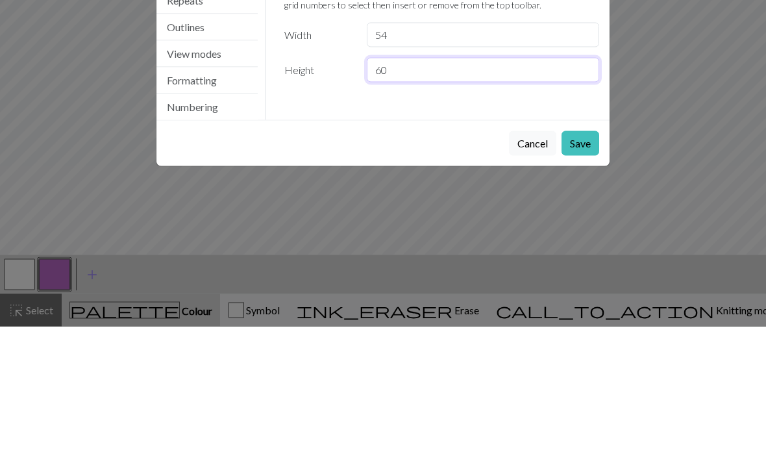
type input "6"
type input "50"
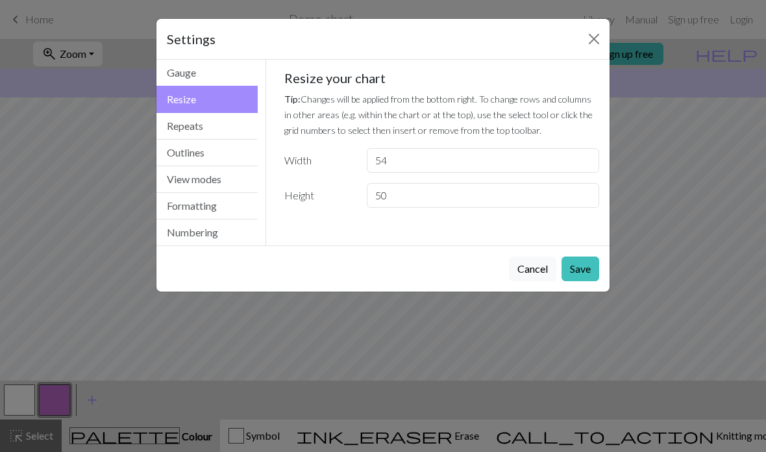
click at [532, 266] on button "Save" at bounding box center [581, 269] width 38 height 25
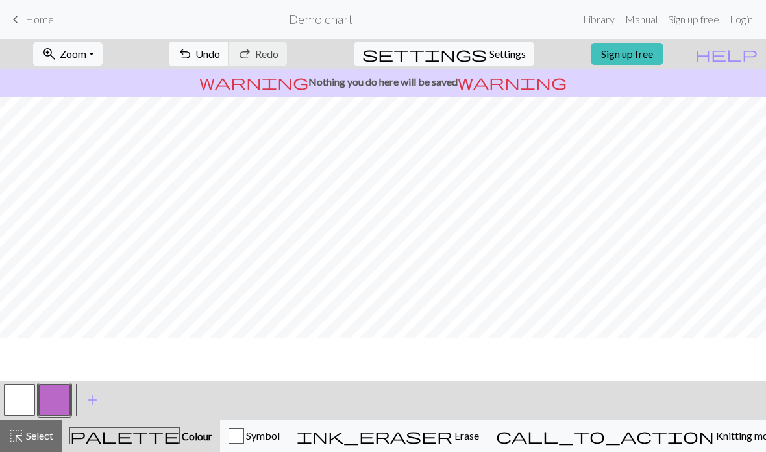
scroll to position [0, 0]
click at [29, 408] on button "button" at bounding box center [19, 399] width 31 height 31
click at [32, 397] on button "button" at bounding box center [19, 399] width 31 height 31
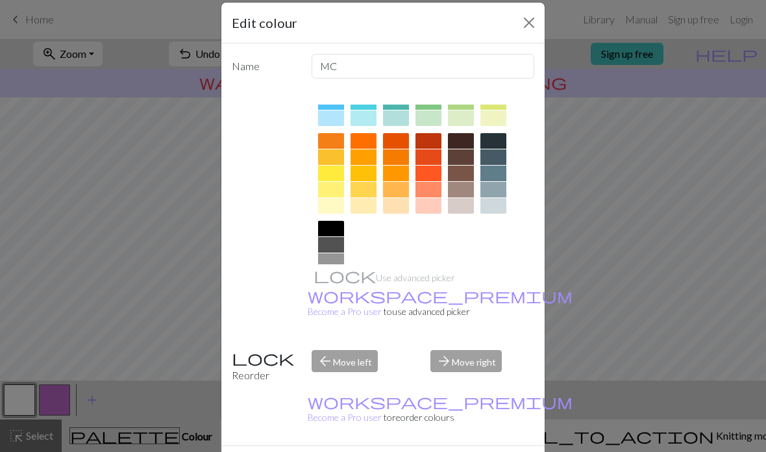
scroll to position [18, 0]
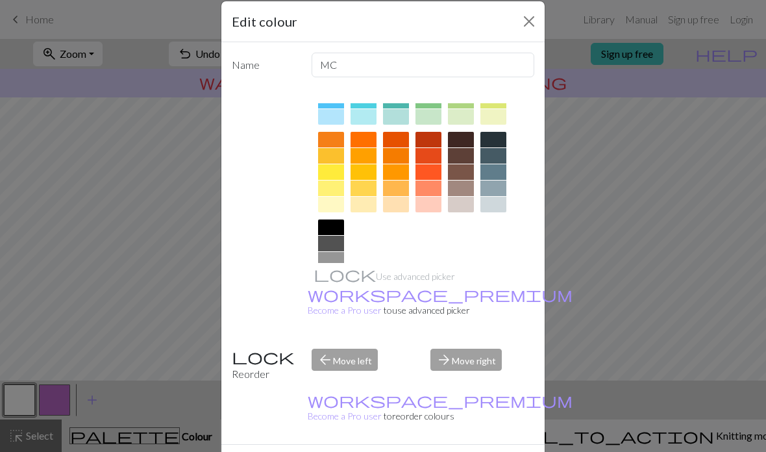
click at [339, 203] on div at bounding box center [331, 205] width 26 height 16
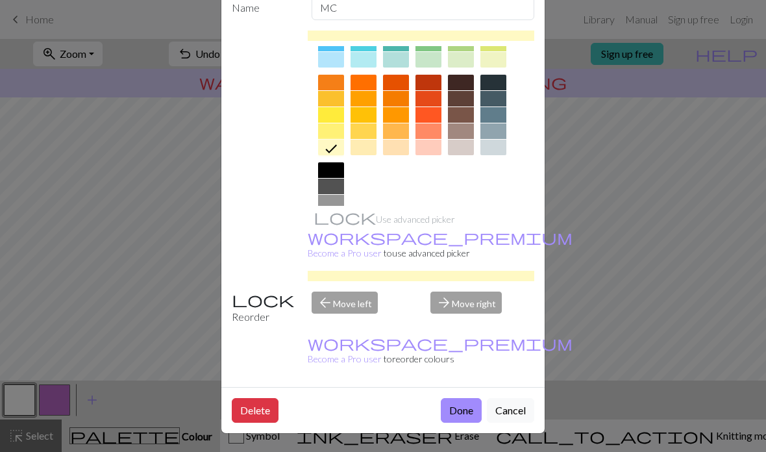
scroll to position [84, 0]
click at [467, 412] on button "Done" at bounding box center [461, 410] width 41 height 25
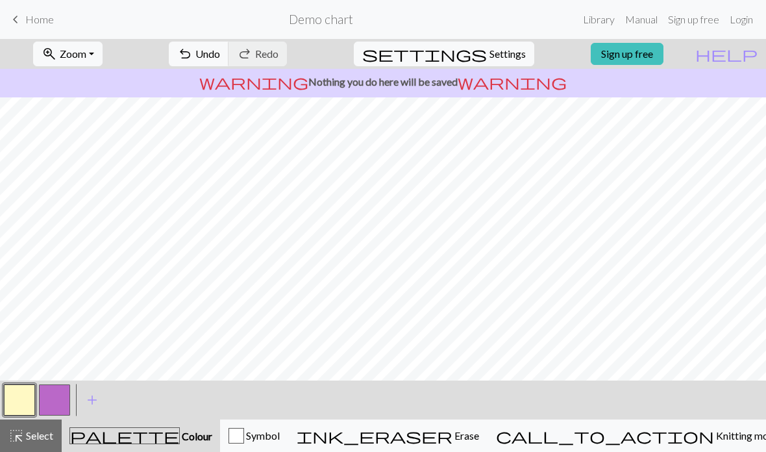
click at [65, 401] on button "button" at bounding box center [54, 399] width 31 height 31
click at [64, 402] on button "button" at bounding box center [54, 399] width 31 height 31
click at [63, 402] on div "Edit colour Name CC1 Use advanced picker workspace_premium Become a Pro user to…" at bounding box center [383, 226] width 766 height 452
click at [60, 397] on button "button" at bounding box center [54, 399] width 31 height 31
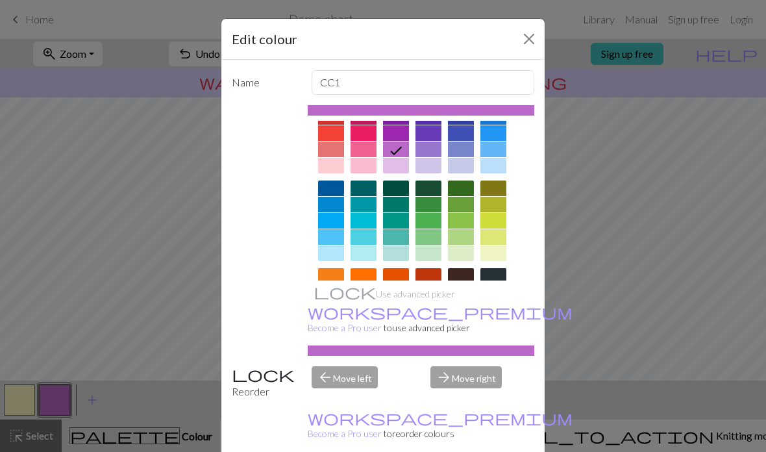
scroll to position [37, 0]
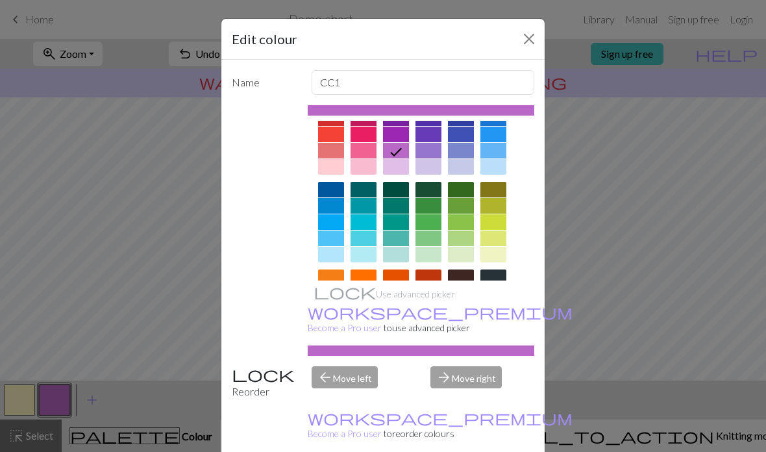
click at [464, 298] on div at bounding box center [461, 294] width 26 height 16
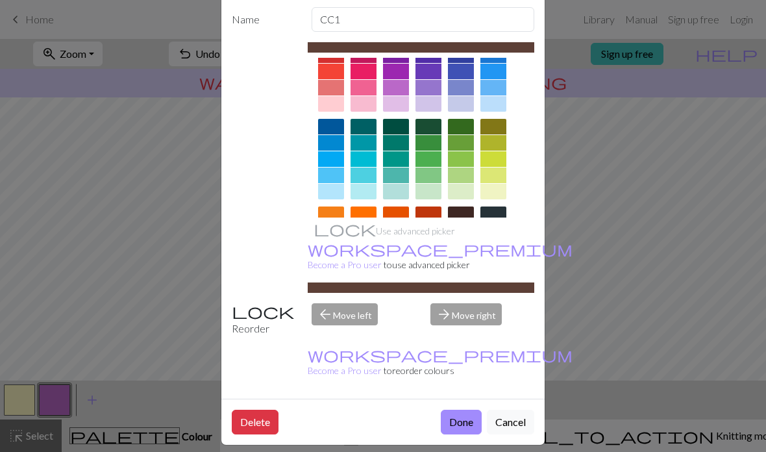
scroll to position [65, 0]
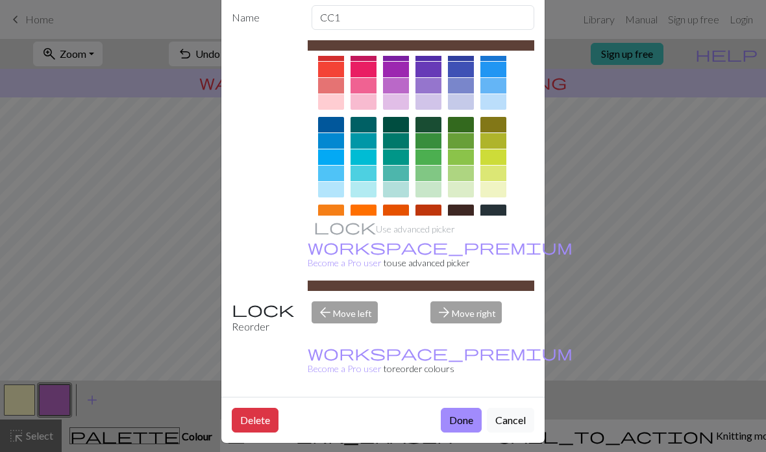
click at [467, 433] on button "Done" at bounding box center [461, 420] width 41 height 25
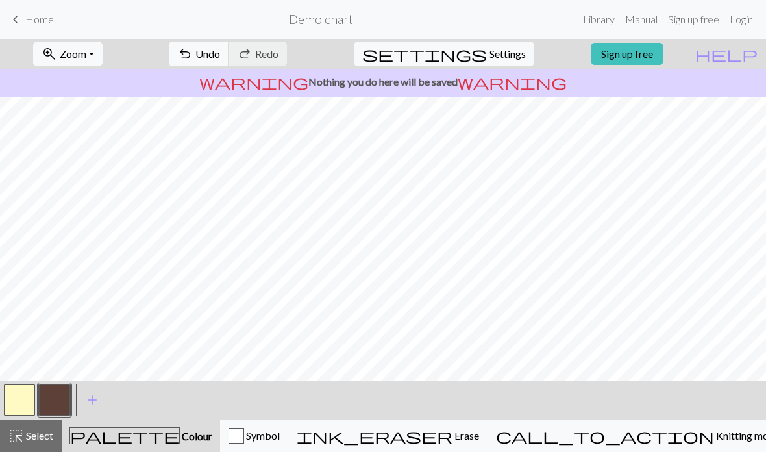
click at [18, 398] on button "button" at bounding box center [19, 399] width 31 height 31
click at [58, 407] on button "button" at bounding box center [54, 399] width 31 height 31
click at [27, 400] on button "button" at bounding box center [19, 399] width 31 height 31
click at [68, 402] on button "button" at bounding box center [54, 399] width 31 height 31
click at [26, 405] on button "button" at bounding box center [19, 399] width 31 height 31
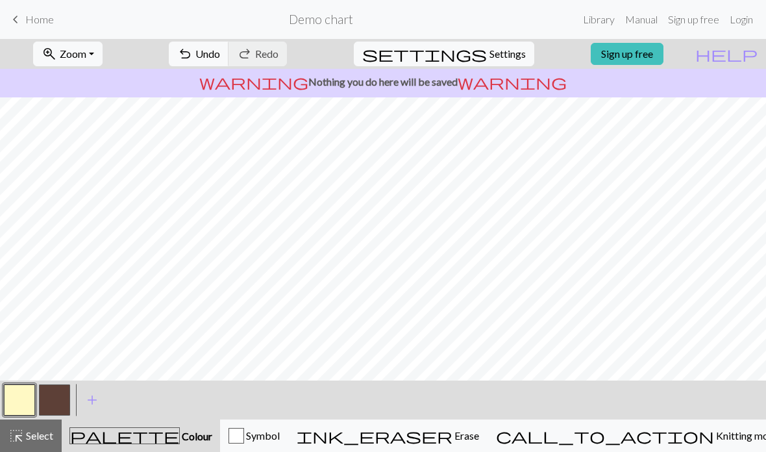
click at [62, 404] on button "button" at bounding box center [54, 399] width 31 height 31
click at [21, 404] on button "button" at bounding box center [19, 399] width 31 height 31
click at [88, 401] on span "add" at bounding box center [92, 400] width 16 height 18
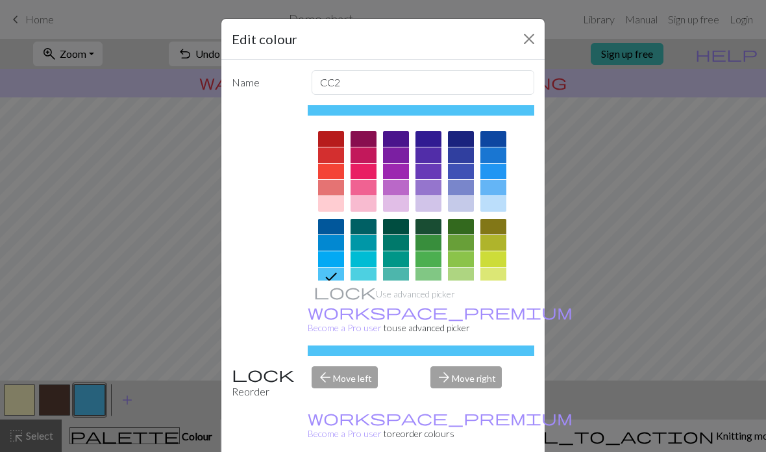
click at [492, 314] on div at bounding box center [494, 315] width 26 height 16
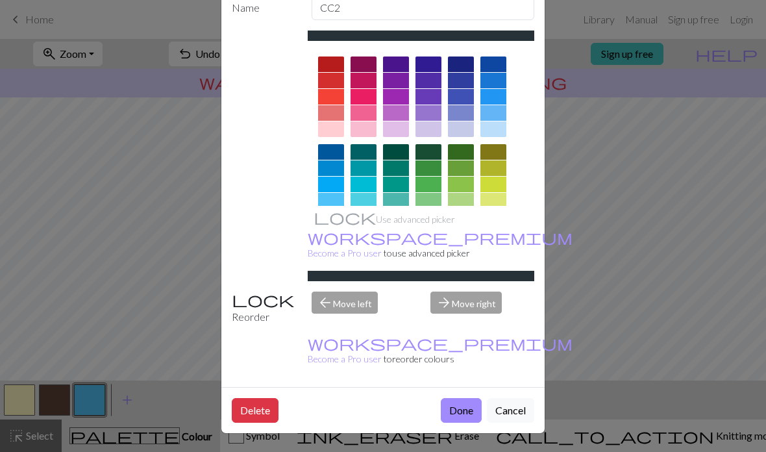
scroll to position [84, 0]
click at [460, 413] on button "Done" at bounding box center [461, 410] width 41 height 25
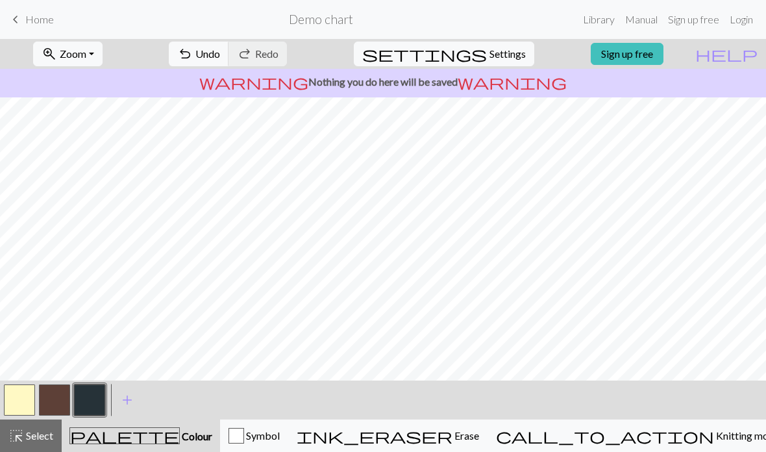
click at [27, 394] on button "button" at bounding box center [19, 399] width 31 height 31
click at [95, 397] on button "button" at bounding box center [89, 399] width 31 height 31
click at [27, 400] on button "button" at bounding box center [19, 399] width 31 height 31
click at [58, 403] on button "button" at bounding box center [54, 399] width 31 height 31
click at [99, 405] on button "button" at bounding box center [89, 399] width 31 height 31
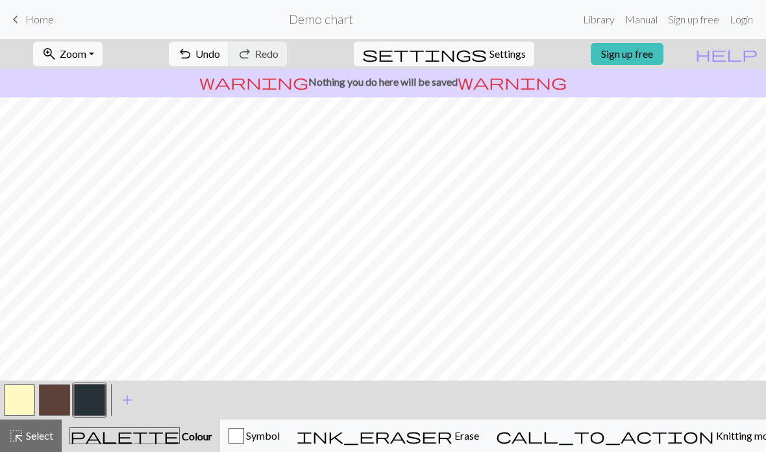
click at [25, 396] on button "button" at bounding box center [19, 399] width 31 height 31
click at [64, 398] on button "button" at bounding box center [54, 399] width 31 height 31
click at [21, 398] on button "button" at bounding box center [19, 399] width 31 height 31
click at [51, 399] on button "button" at bounding box center [54, 399] width 31 height 31
click at [94, 403] on button "button" at bounding box center [89, 399] width 31 height 31
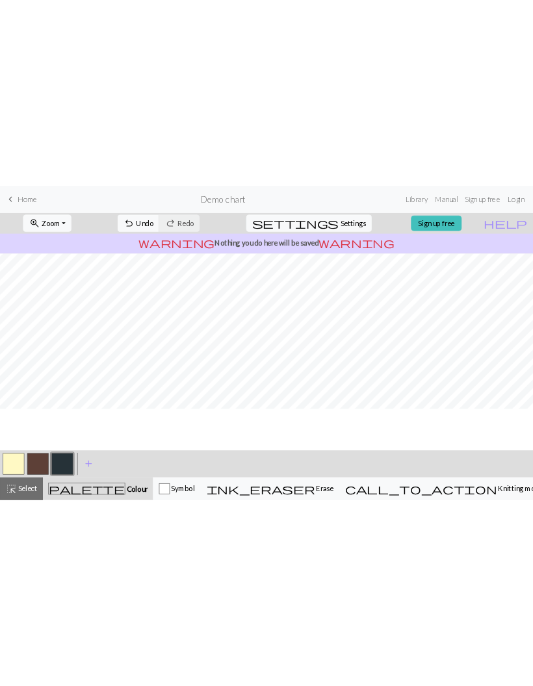
scroll to position [0, 0]
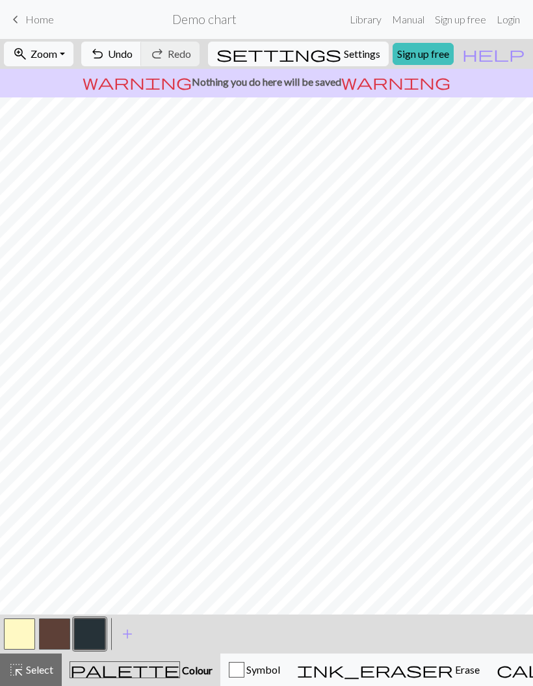
click at [49, 644] on button "button" at bounding box center [54, 633] width 31 height 31
click at [31, 634] on button "button" at bounding box center [19, 633] width 31 height 31
click at [94, 633] on button "button" at bounding box center [89, 633] width 31 height 31
click at [25, 629] on button "button" at bounding box center [19, 633] width 31 height 31
click at [62, 634] on button "button" at bounding box center [54, 633] width 31 height 31
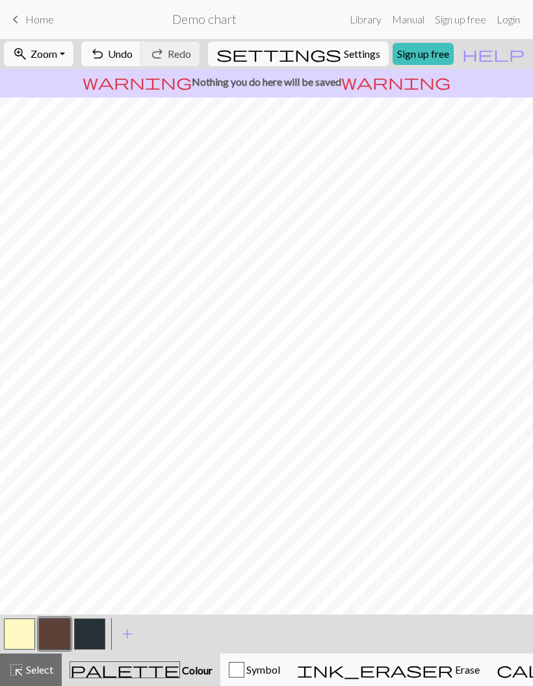
click at [27, 636] on button "button" at bounding box center [19, 633] width 31 height 31
click at [101, 631] on button "button" at bounding box center [89, 633] width 31 height 31
click at [25, 633] on button "button" at bounding box center [19, 633] width 31 height 31
click at [97, 634] on button "button" at bounding box center [89, 633] width 31 height 31
click at [27, 627] on button "button" at bounding box center [19, 633] width 31 height 31
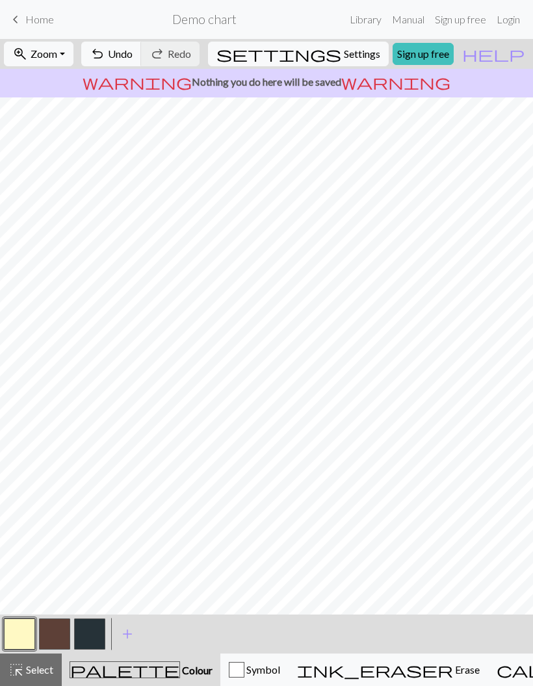
click at [62, 629] on button "button" at bounding box center [54, 633] width 31 height 31
click at [25, 633] on button "button" at bounding box center [19, 633] width 31 height 31
click at [57, 640] on button "button" at bounding box center [54, 633] width 31 height 31
click at [19, 636] on button "button" at bounding box center [19, 633] width 31 height 31
click at [87, 643] on button "button" at bounding box center [89, 633] width 31 height 31
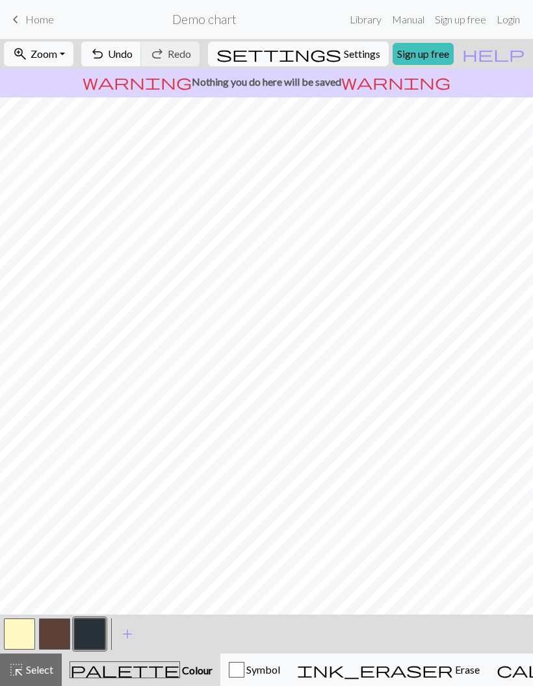
click at [26, 635] on button "button" at bounding box center [19, 633] width 31 height 31
click at [96, 630] on button "button" at bounding box center [89, 633] width 31 height 31
click at [25, 636] on button "button" at bounding box center [19, 633] width 31 height 31
click at [66, 636] on button "button" at bounding box center [54, 633] width 31 height 31
click at [25, 628] on button "button" at bounding box center [19, 633] width 31 height 31
